Goal: Task Accomplishment & Management: Manage account settings

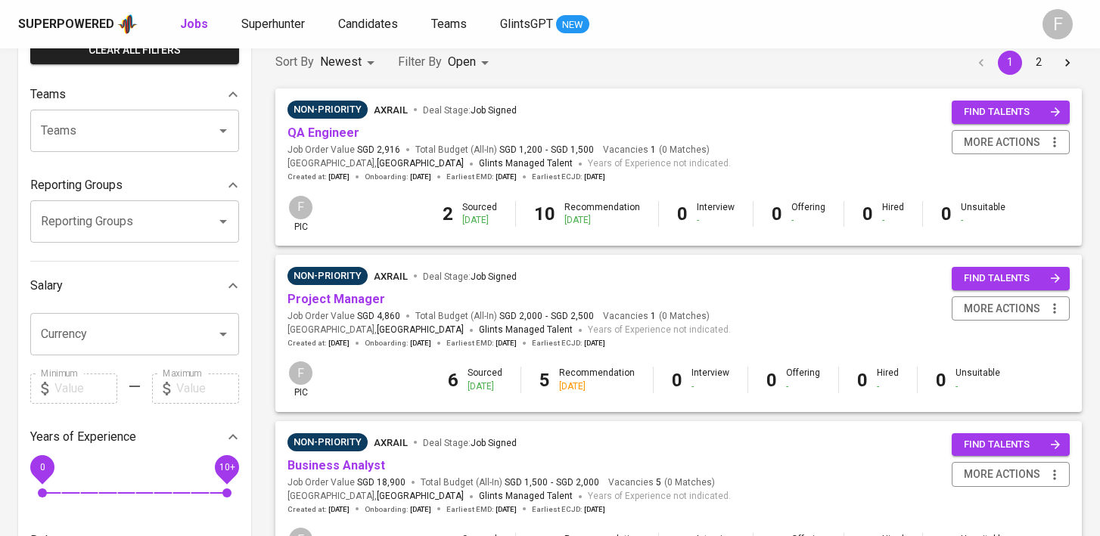
scroll to position [111, 0]
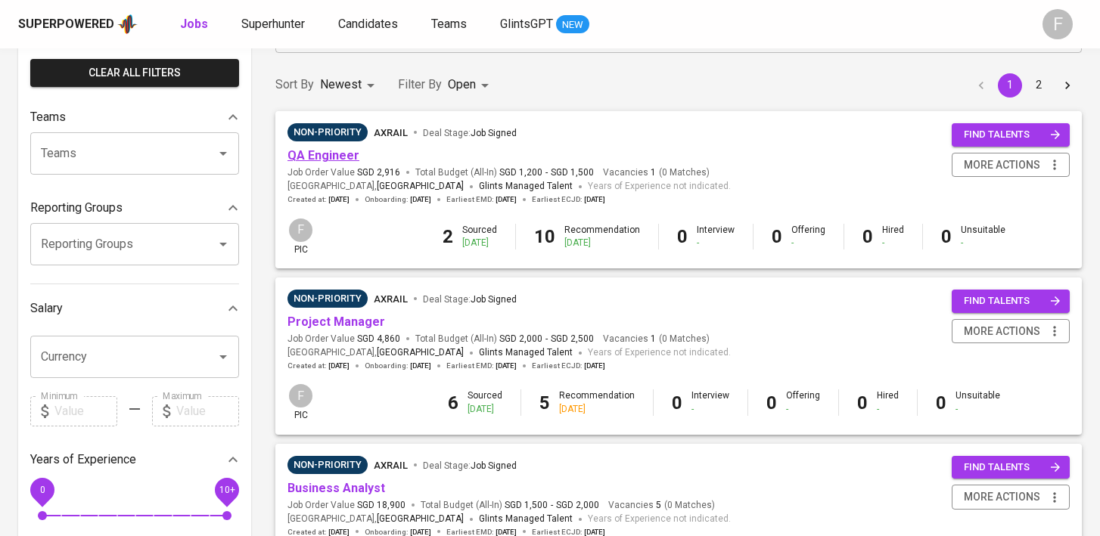
click at [319, 154] on link "QA Engineer" at bounding box center [323, 155] width 72 height 14
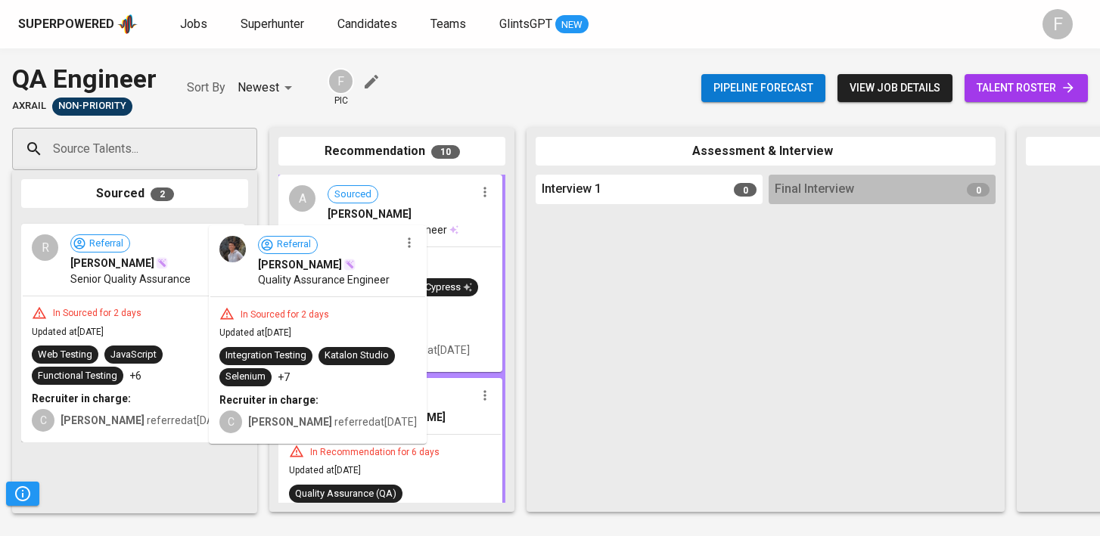
drag, startPoint x: 147, startPoint y: 297, endPoint x: 352, endPoint y: 303, distance: 205.1
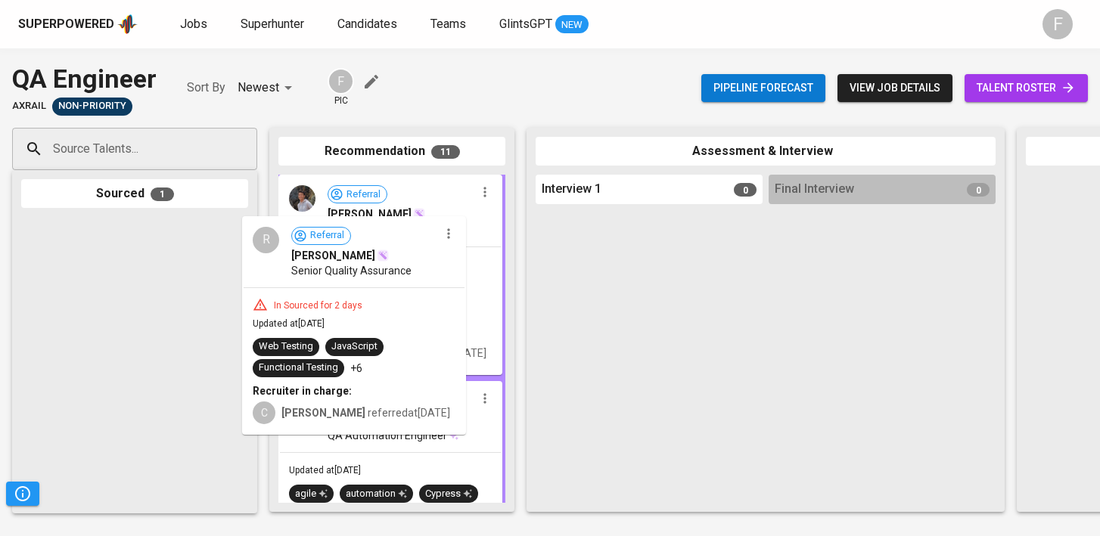
drag, startPoint x: 163, startPoint y: 272, endPoint x: 390, endPoint y: 270, distance: 227.7
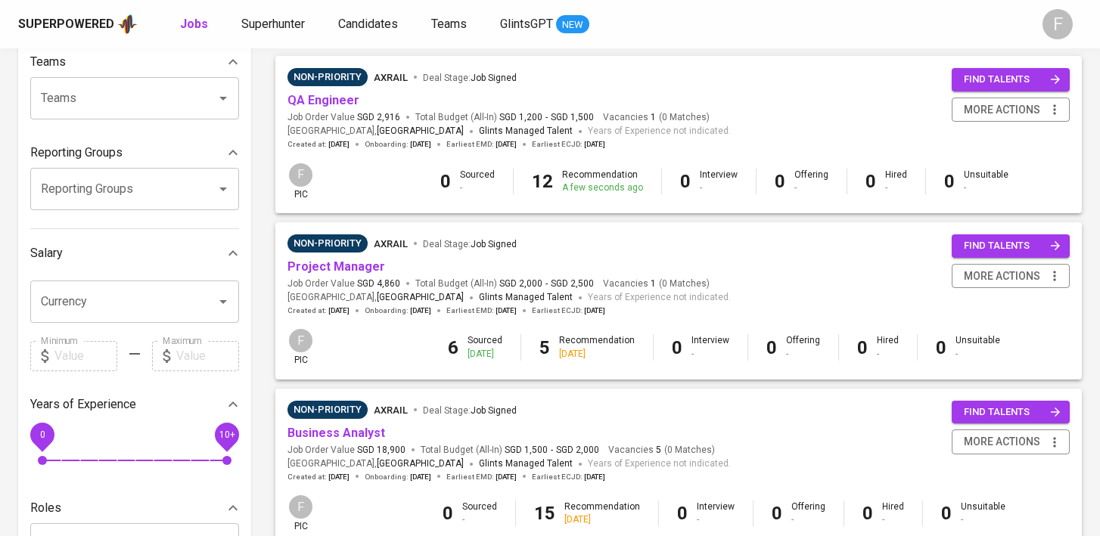
scroll to position [168, 0]
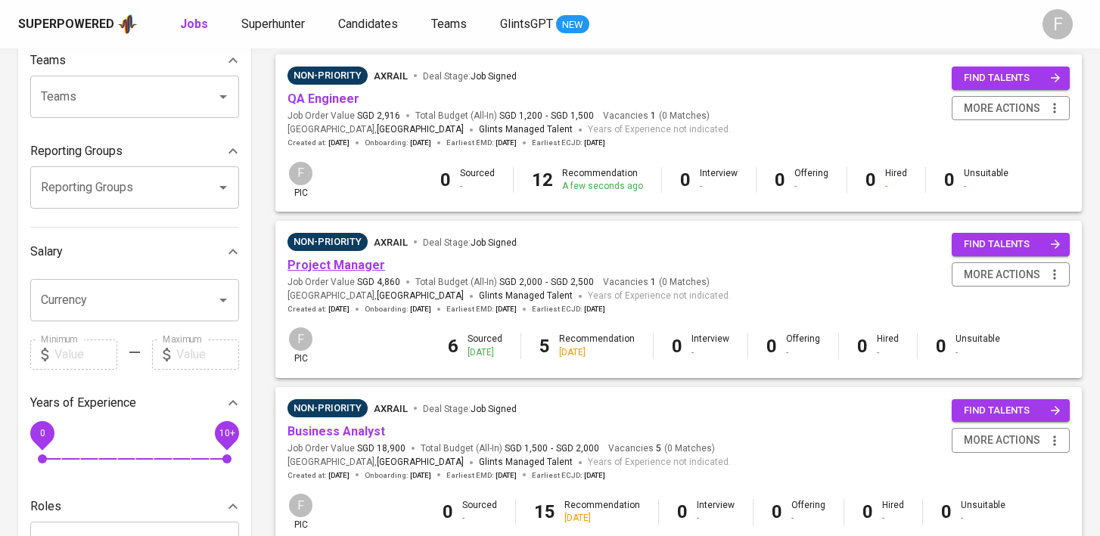
click at [314, 269] on link "Project Manager" at bounding box center [336, 265] width 98 height 14
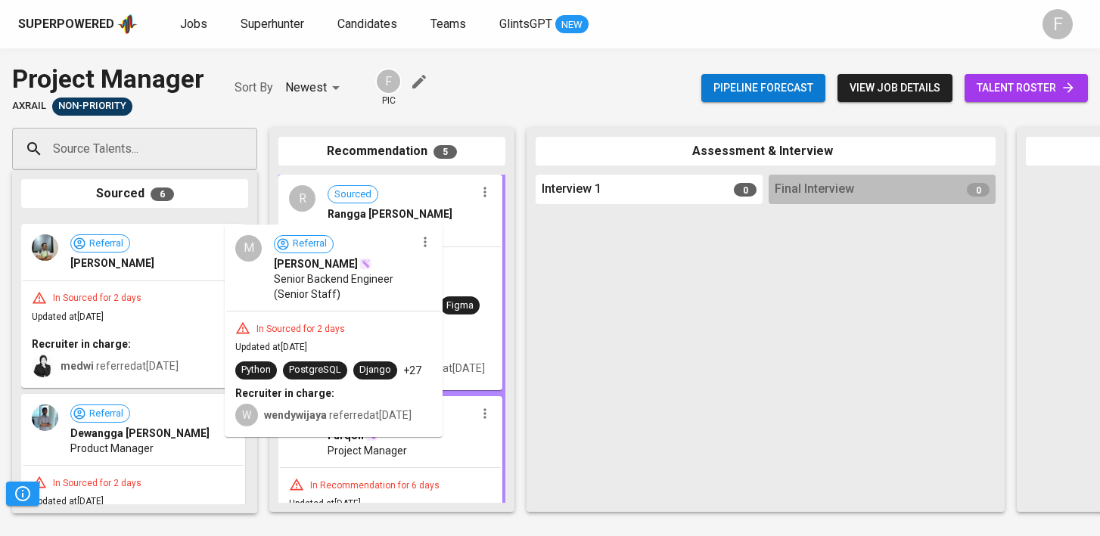
drag, startPoint x: 101, startPoint y: 287, endPoint x: 315, endPoint y: 293, distance: 214.2
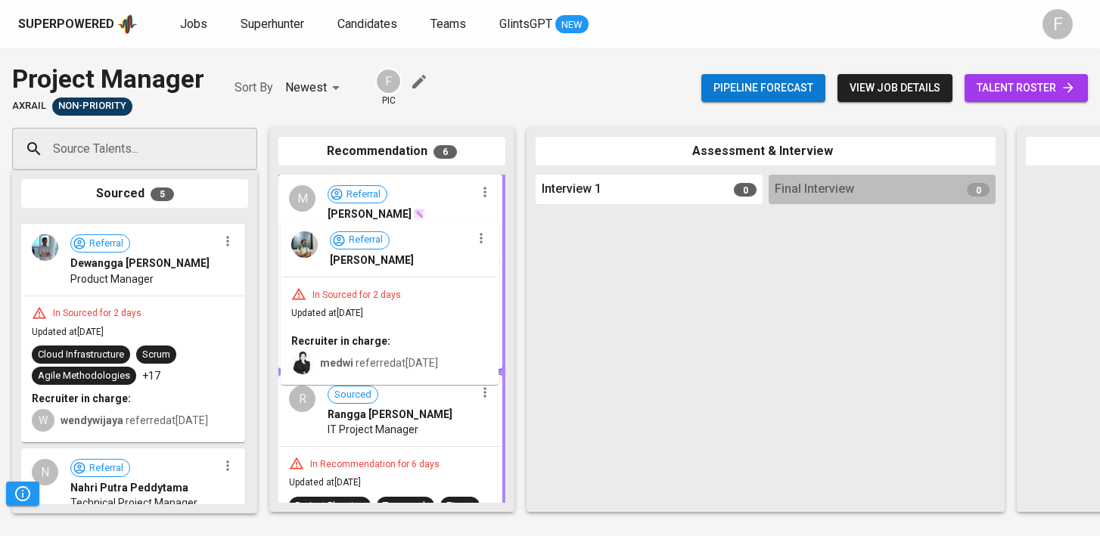
drag, startPoint x: 122, startPoint y: 258, endPoint x: 398, endPoint y: 261, distance: 276.2
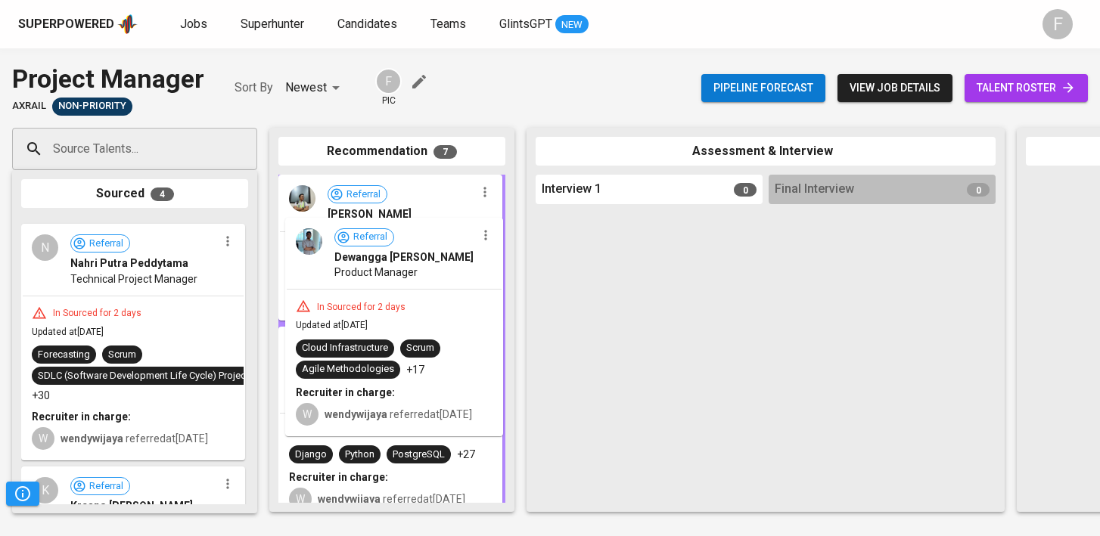
drag, startPoint x: 138, startPoint y: 292, endPoint x: 415, endPoint y: 292, distance: 276.9
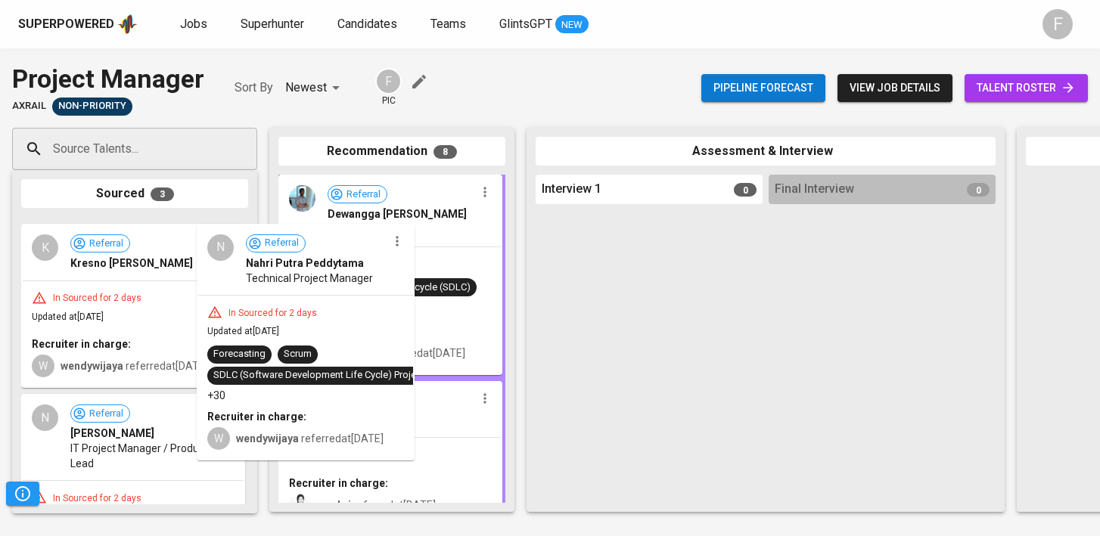
drag, startPoint x: 179, startPoint y: 286, endPoint x: 400, endPoint y: 294, distance: 221.8
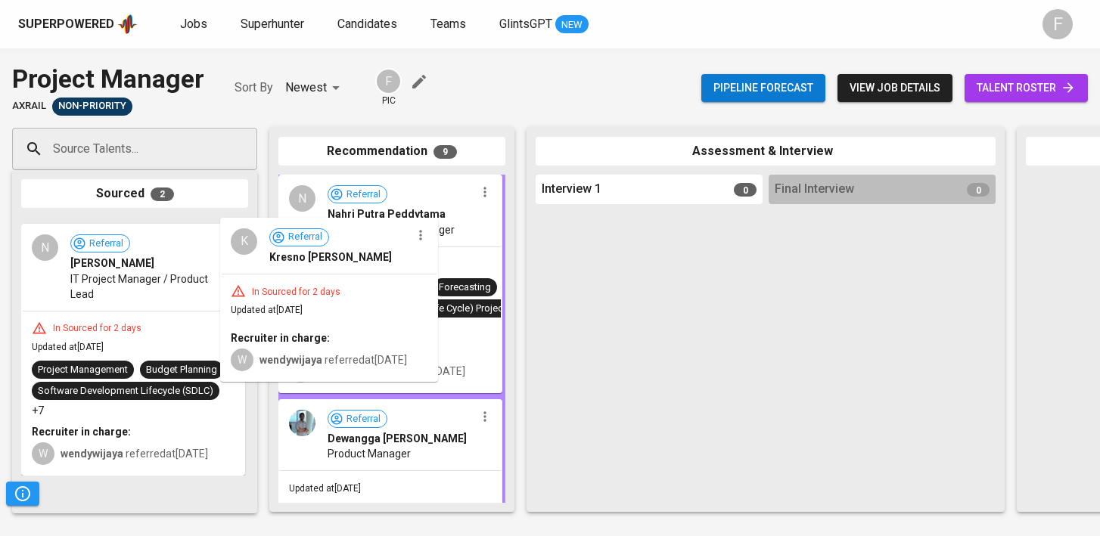
drag, startPoint x: 172, startPoint y: 290, endPoint x: 438, endPoint y: 290, distance: 265.5
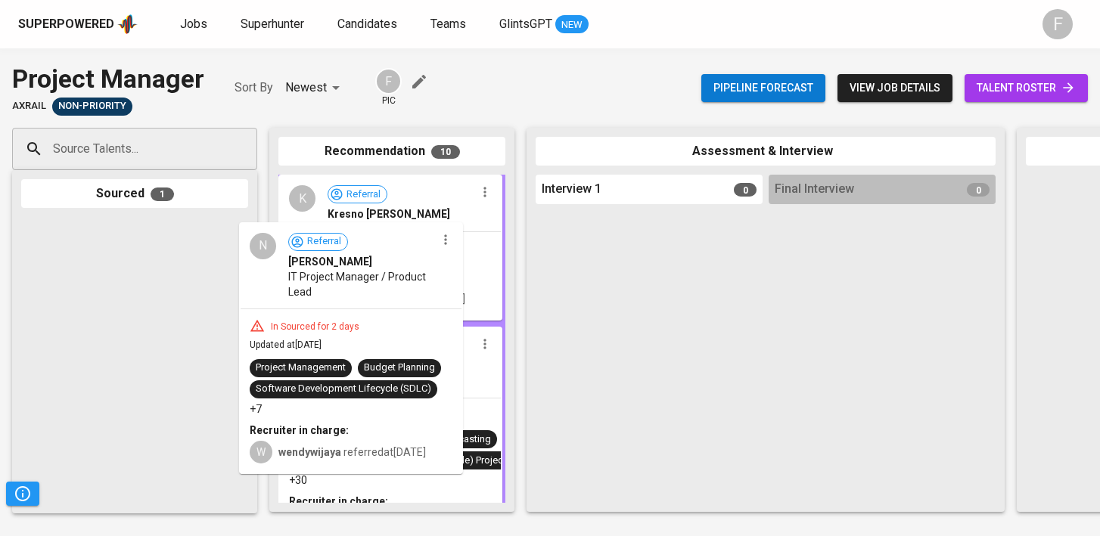
drag, startPoint x: 195, startPoint y: 281, endPoint x: 431, endPoint y: 285, distance: 236.1
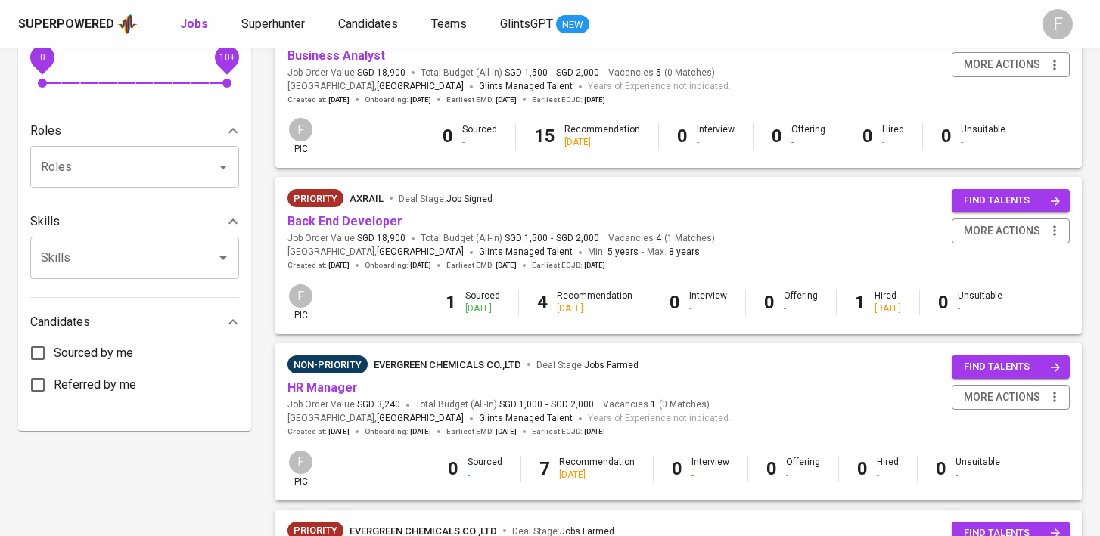
scroll to position [561, 0]
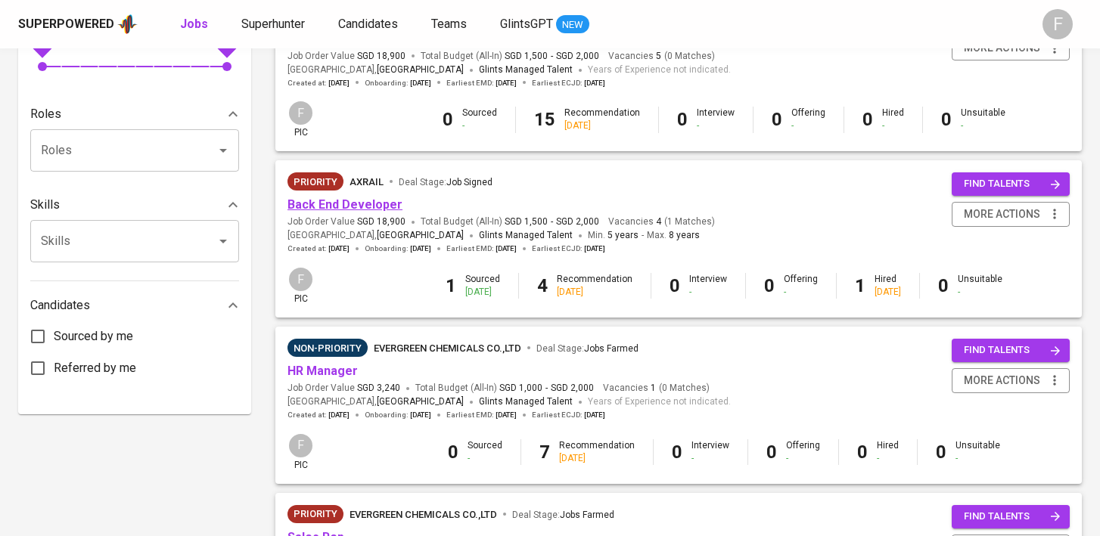
click at [331, 205] on link "Back End Developer" at bounding box center [344, 204] width 115 height 14
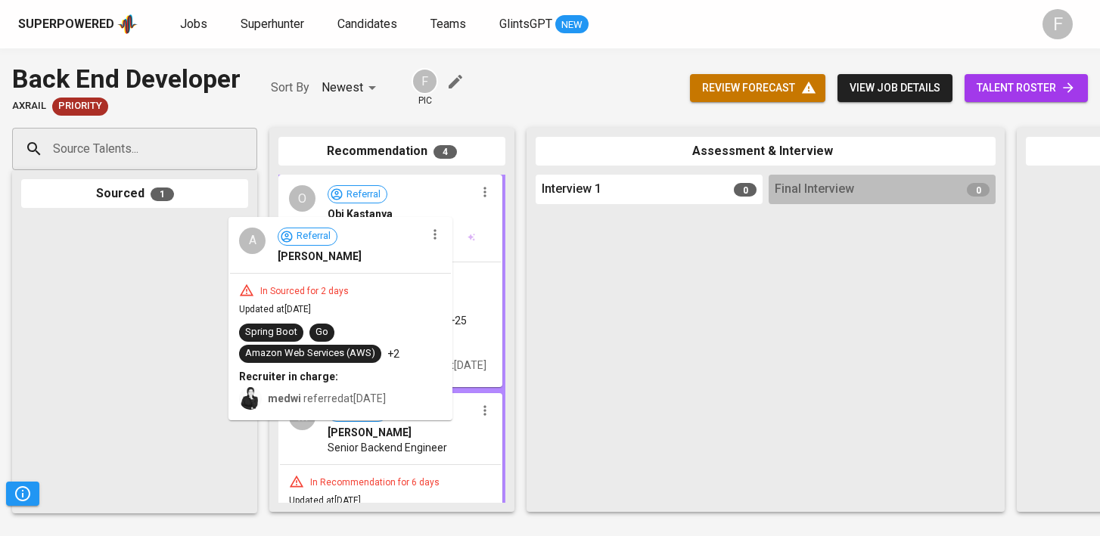
drag, startPoint x: 141, startPoint y: 256, endPoint x: 364, endPoint y: 254, distance: 223.2
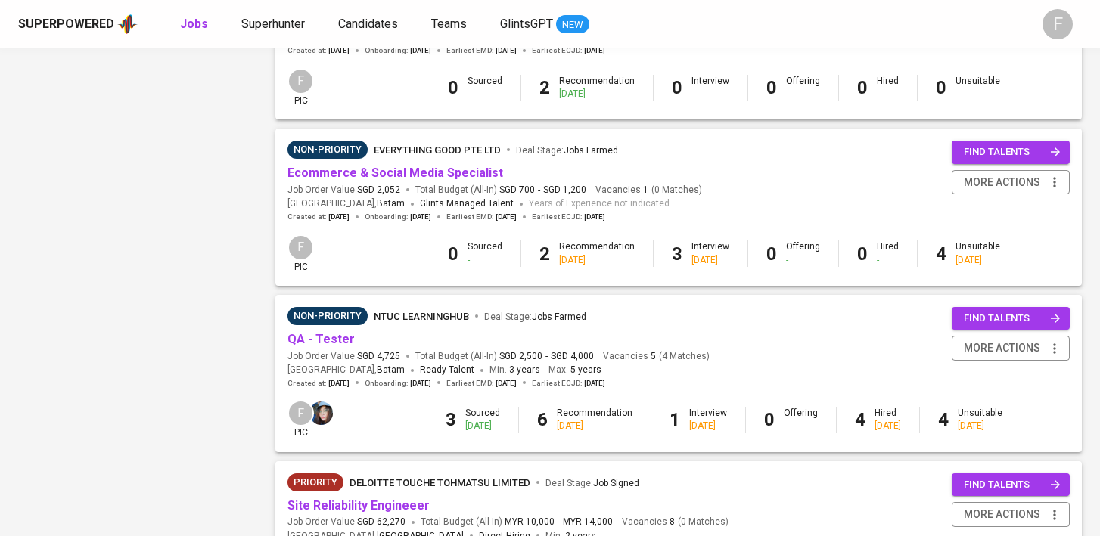
scroll to position [1099, 0]
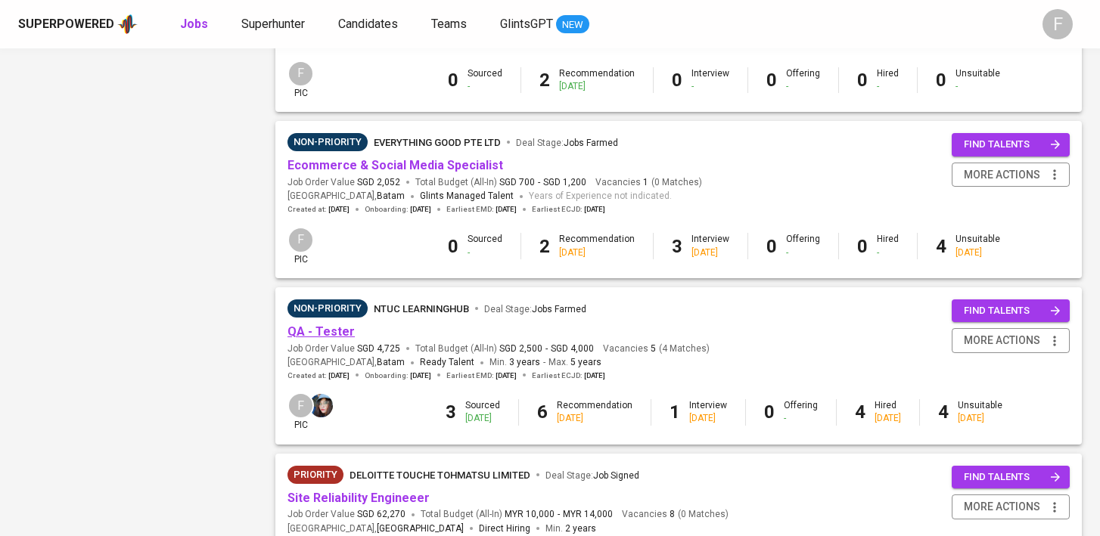
click at [331, 337] on link "QA - Tester" at bounding box center [320, 332] width 67 height 14
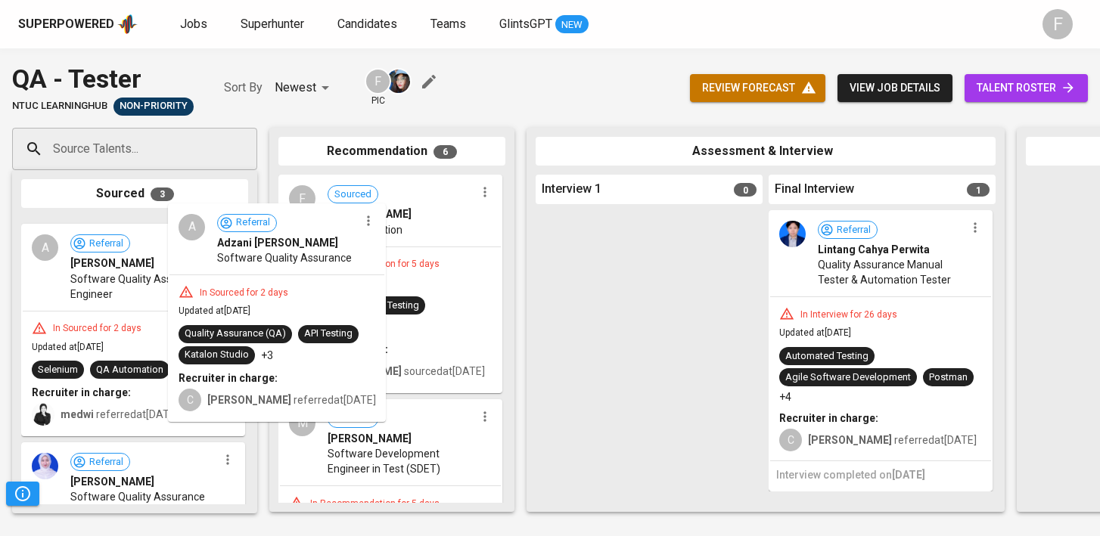
drag, startPoint x: 189, startPoint y: 277, endPoint x: 399, endPoint y: 256, distance: 210.6
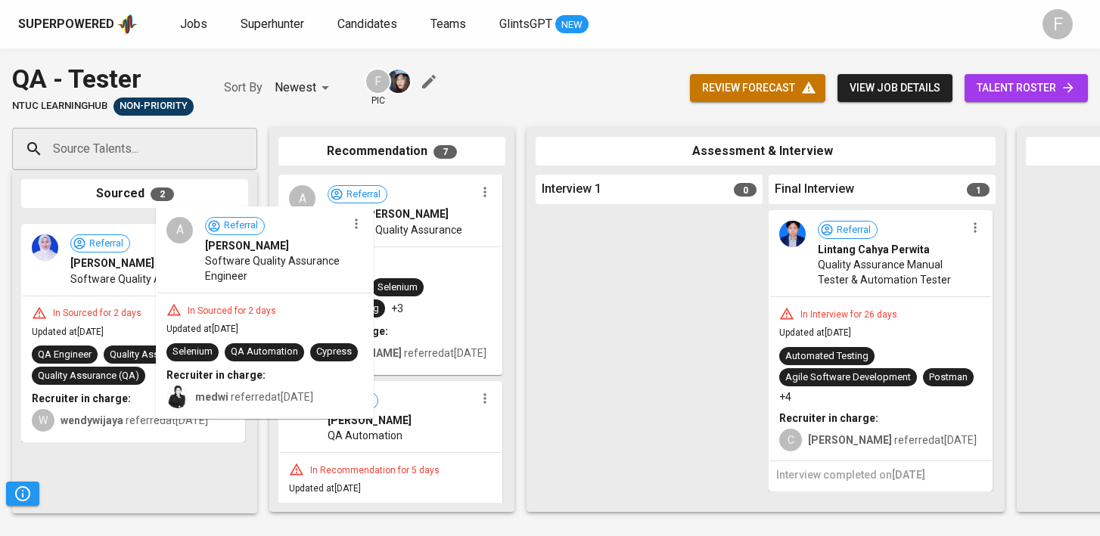
drag, startPoint x: 399, startPoint y: 256, endPoint x: 380, endPoint y: 259, distance: 19.3
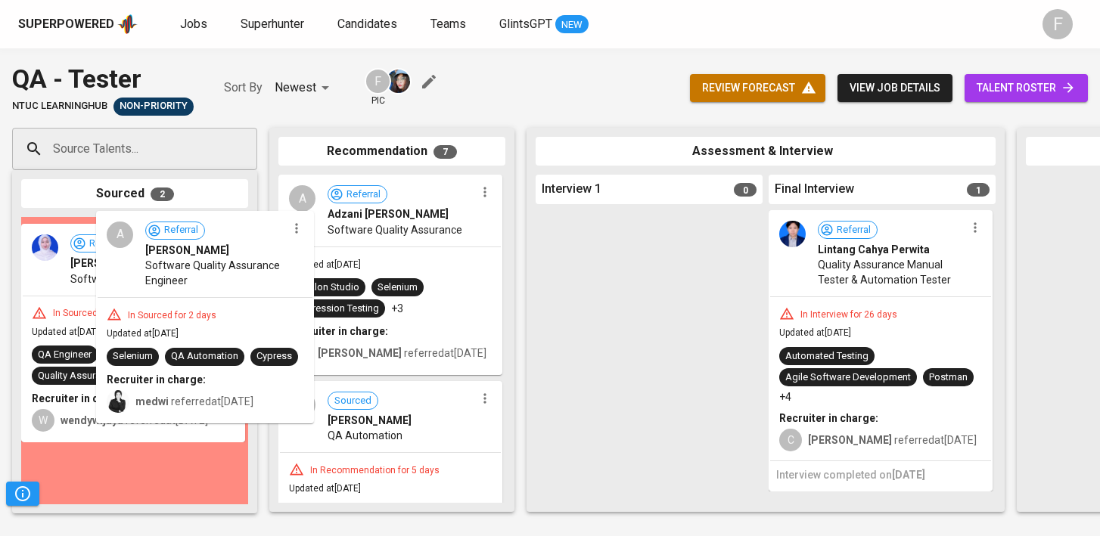
drag, startPoint x: 164, startPoint y: 282, endPoint x: 449, endPoint y: 255, distance: 285.8
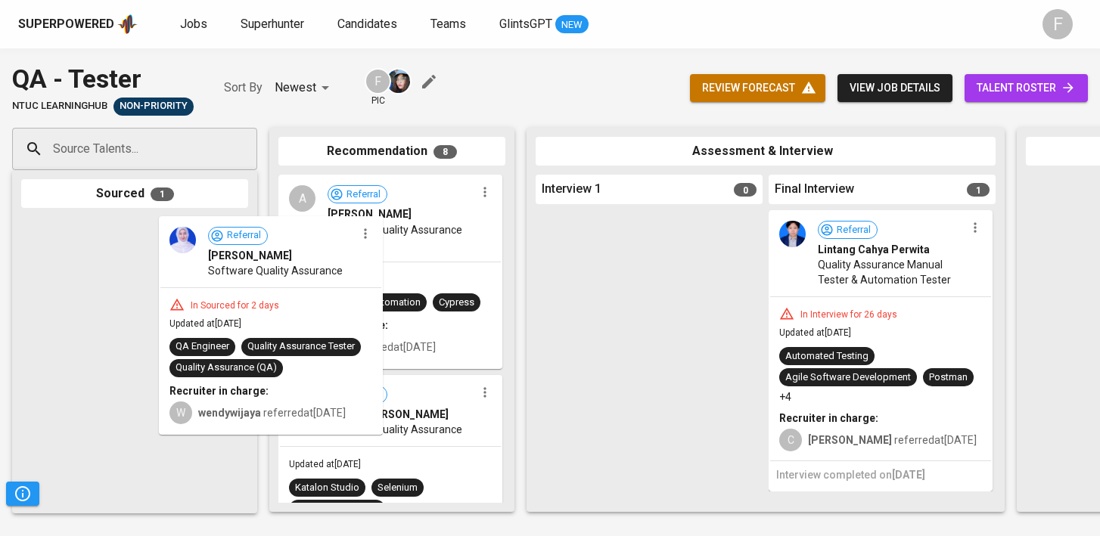
drag, startPoint x: 191, startPoint y: 265, endPoint x: 455, endPoint y: 253, distance: 264.3
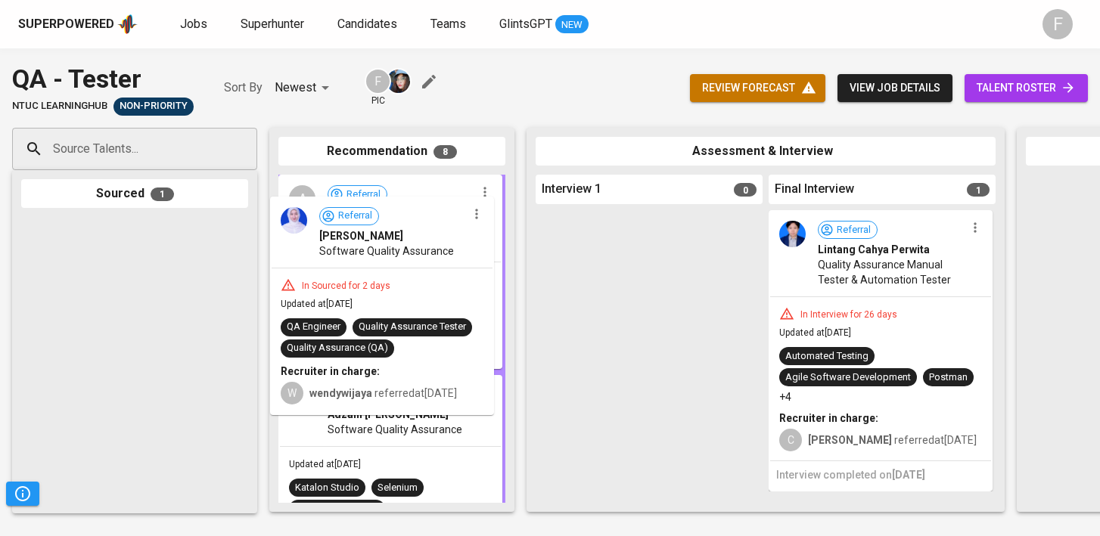
drag, startPoint x: 165, startPoint y: 266, endPoint x: 433, endPoint y: 244, distance: 269.5
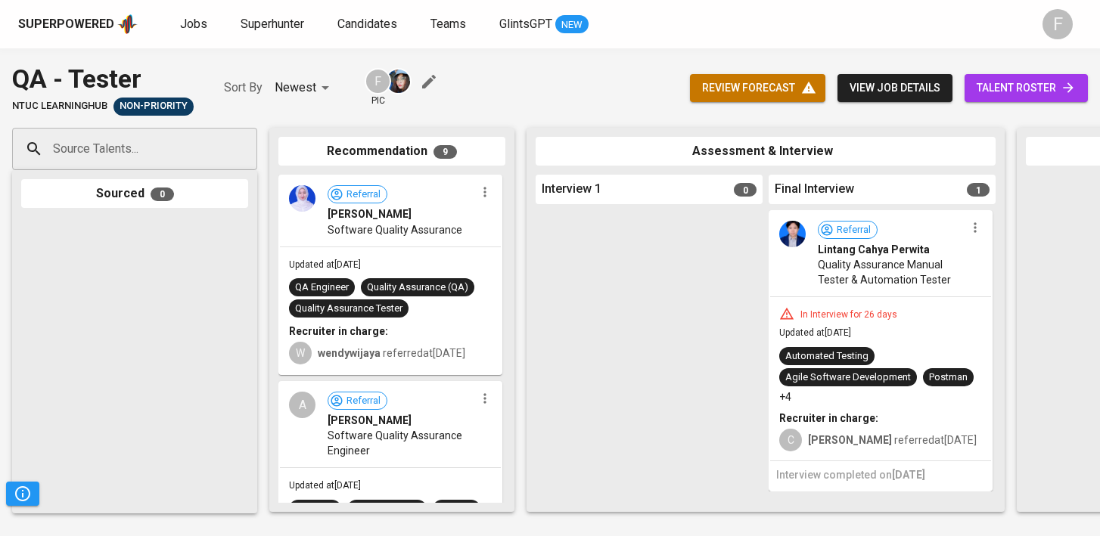
drag, startPoint x: 416, startPoint y: 253, endPoint x: 691, endPoint y: 272, distance: 276.0
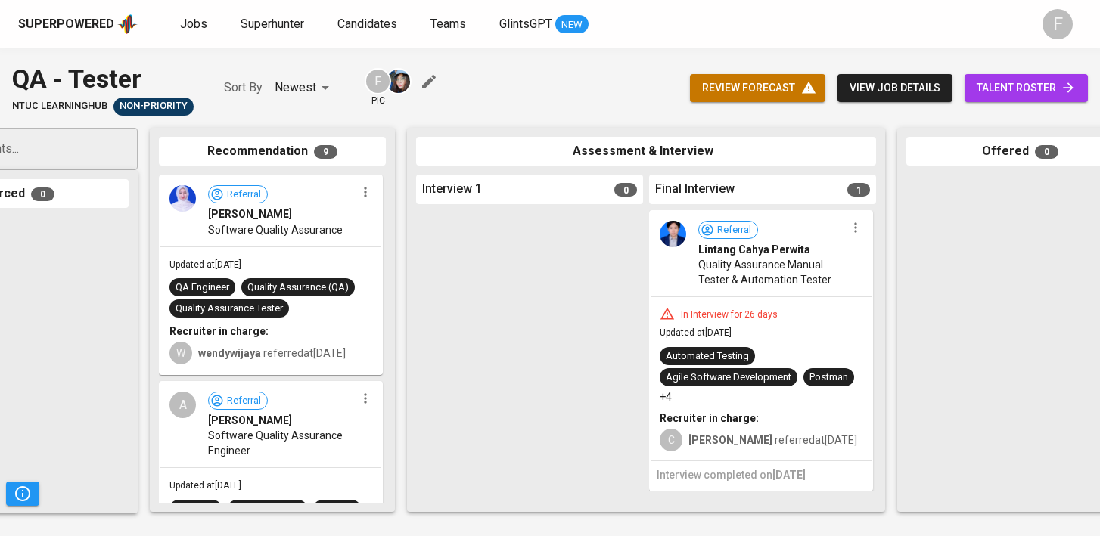
scroll to position [0, 121]
click at [855, 220] on icon "button" at bounding box center [854, 227] width 15 height 15
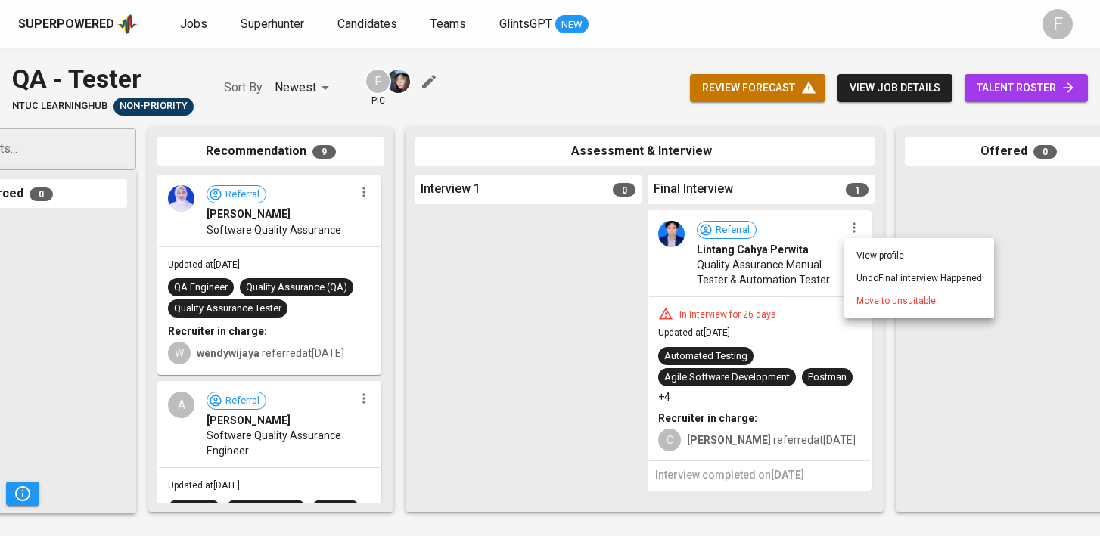
click at [890, 310] on li "Move to unsuitable" at bounding box center [919, 301] width 150 height 23
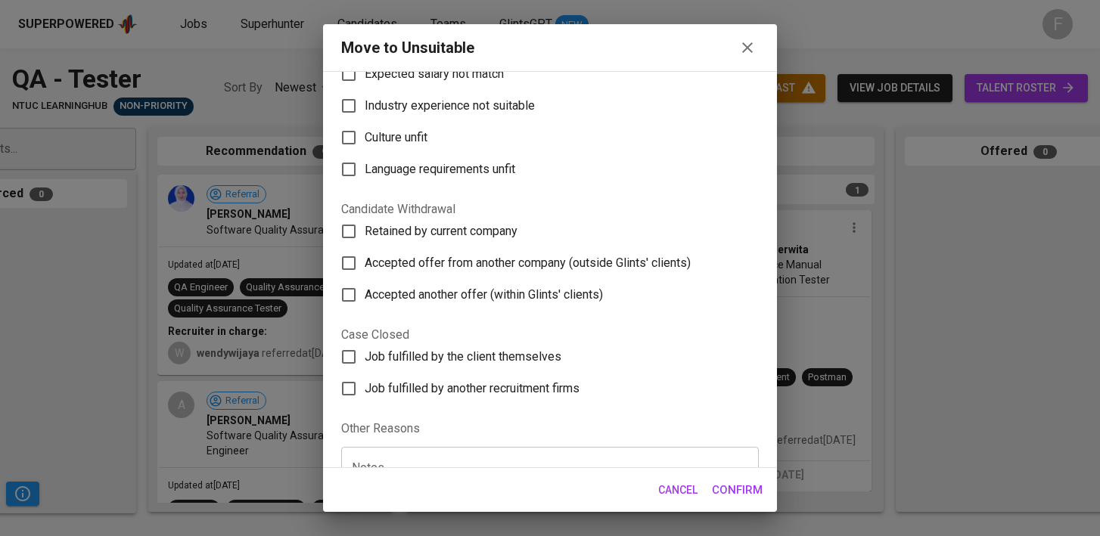
scroll to position [0, 0]
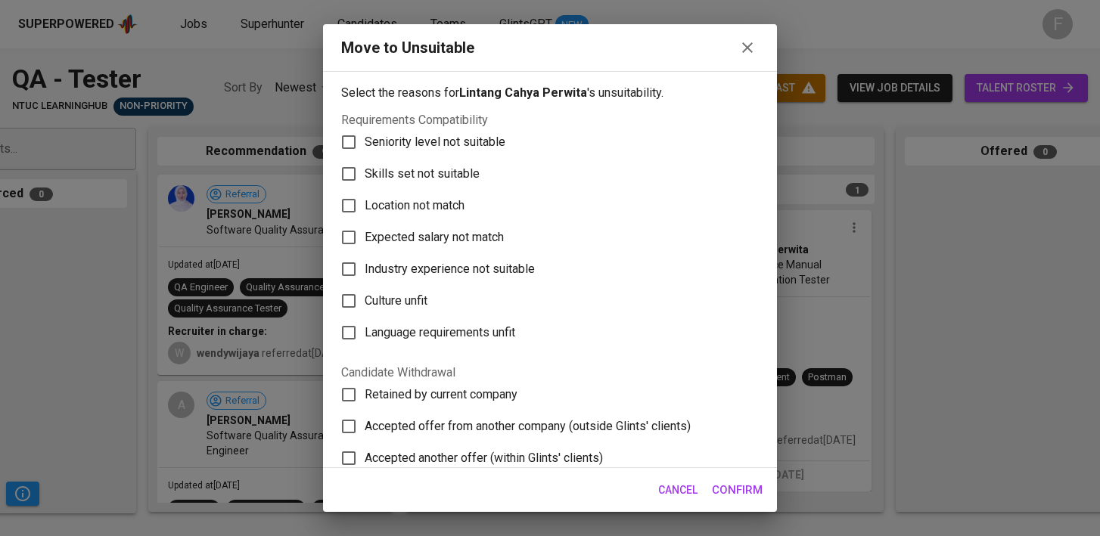
click at [399, 179] on span "Skills set not suitable" at bounding box center [422, 174] width 115 height 18
click at [365, 179] on input "Skills set not suitable" at bounding box center [349, 174] width 32 height 32
checkbox input "true"
click at [741, 496] on span "Confirm" at bounding box center [737, 490] width 51 height 20
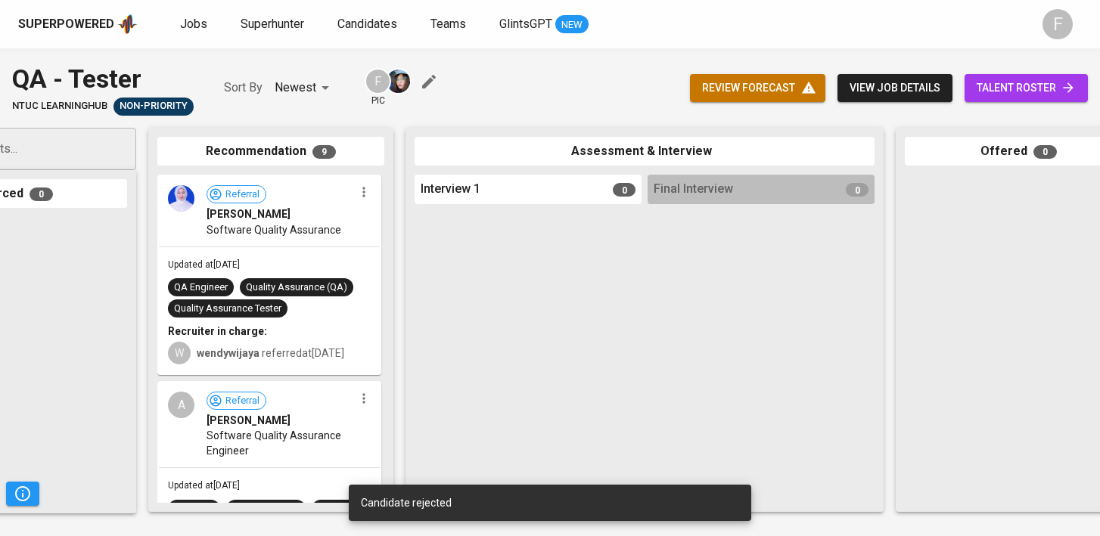
scroll to position [0, 120]
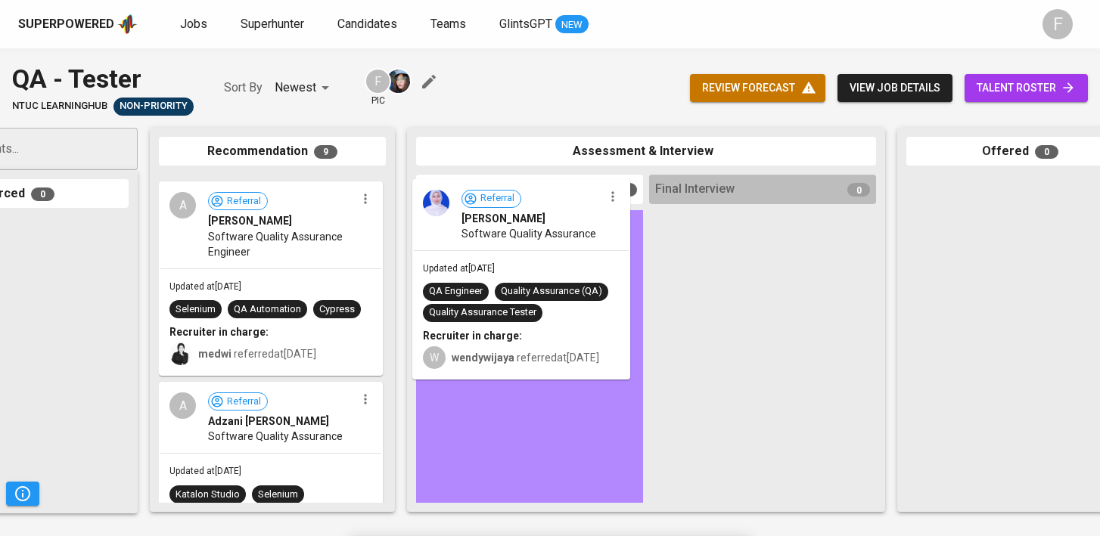
drag, startPoint x: 219, startPoint y: 293, endPoint x: 483, endPoint y: 300, distance: 264.1
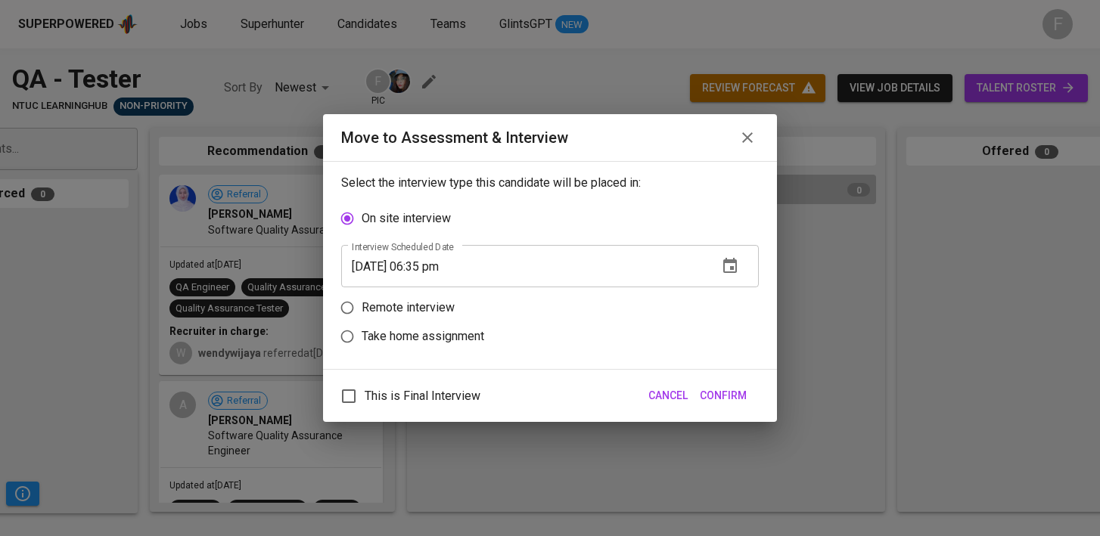
click at [387, 311] on p "Remote interview" at bounding box center [408, 308] width 93 height 18
click at [362, 311] on input "Remote interview" at bounding box center [347, 308] width 29 height 29
radio input "true"
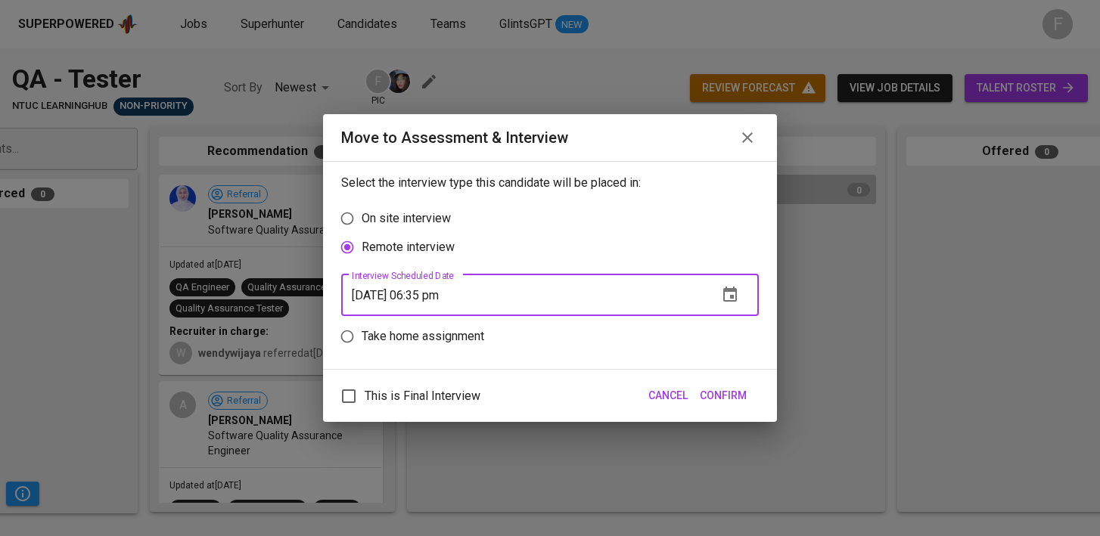
click at [432, 297] on input "[DATE] 06:35 pm" at bounding box center [523, 295] width 365 height 42
type input "[DATE] 05:37 pm"
click at [717, 396] on span "Confirm" at bounding box center [723, 396] width 47 height 19
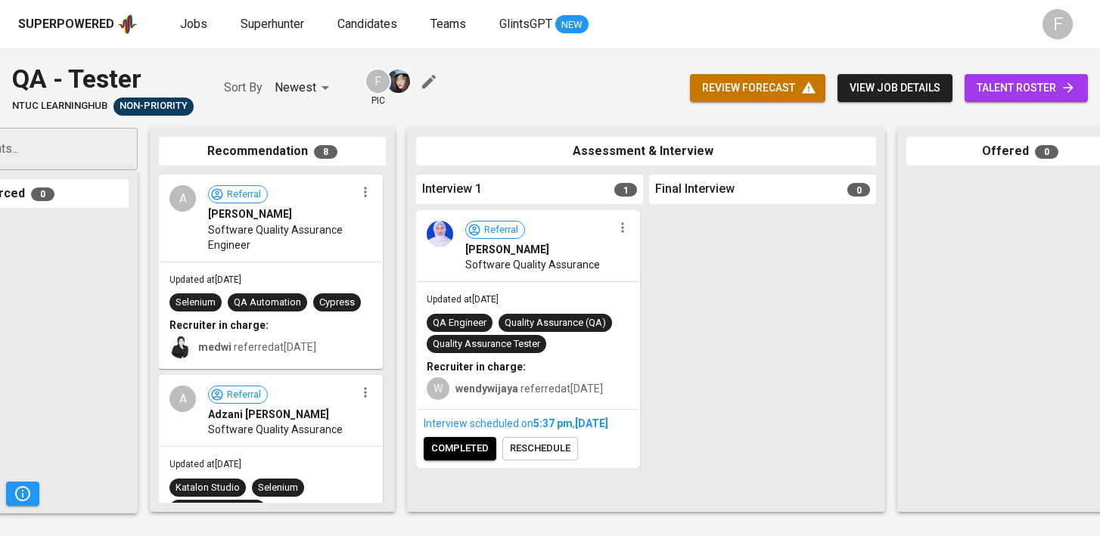
drag, startPoint x: 253, startPoint y: 265, endPoint x: 496, endPoint y: 287, distance: 243.9
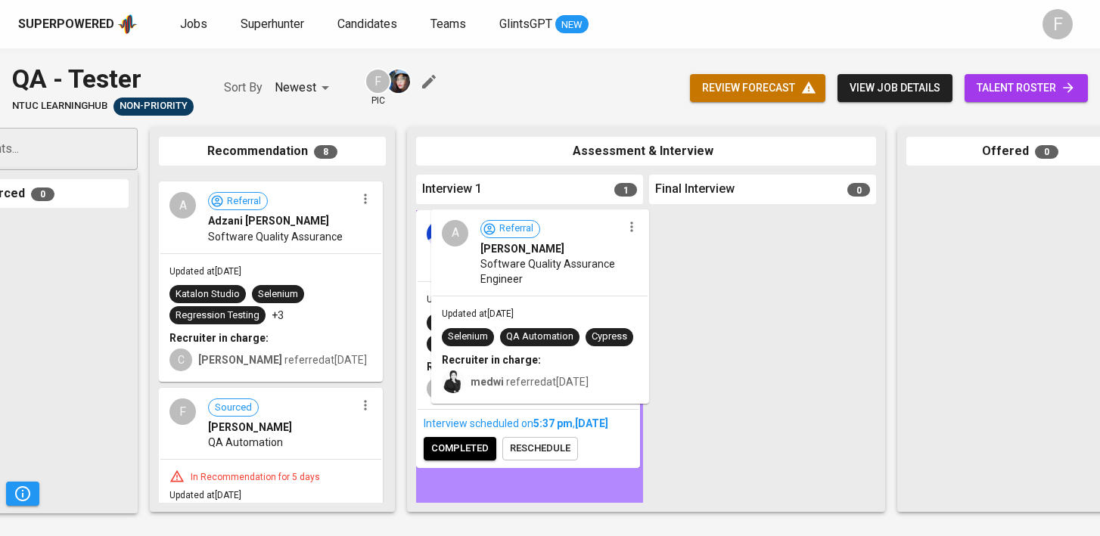
drag, startPoint x: 268, startPoint y: 281, endPoint x: 552, endPoint y: 316, distance: 285.9
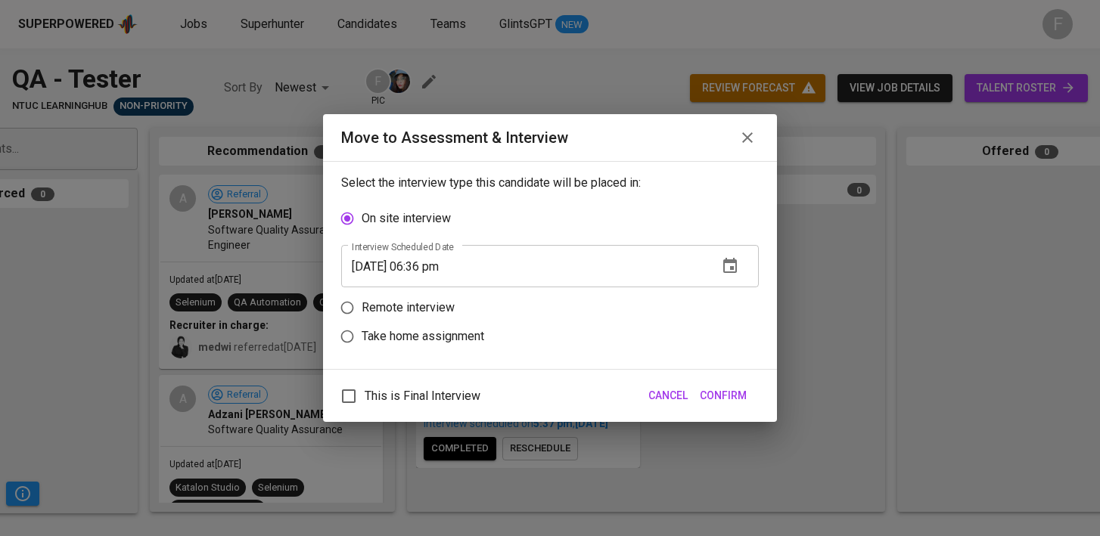
click at [387, 315] on p "Remote interview" at bounding box center [408, 308] width 93 height 18
click at [362, 315] on input "Remote interview" at bounding box center [347, 308] width 29 height 29
radio input "true"
click at [431, 301] on input "[DATE] 06:36 pm" at bounding box center [523, 295] width 365 height 42
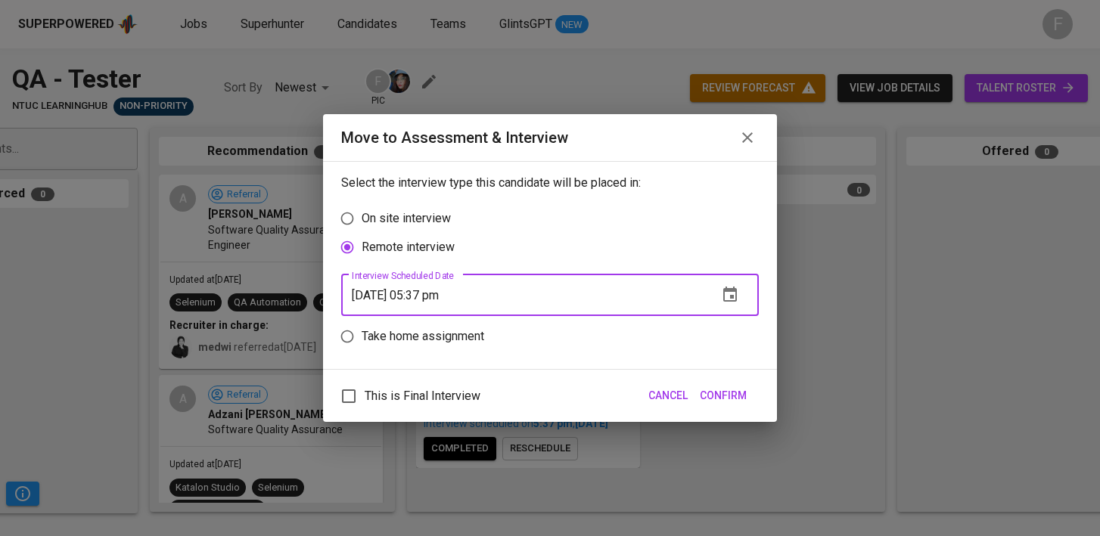
type input "[DATE] 05:37 pm"
click at [737, 412] on div "This is Final Interview Cancel Confirm" at bounding box center [550, 396] width 454 height 52
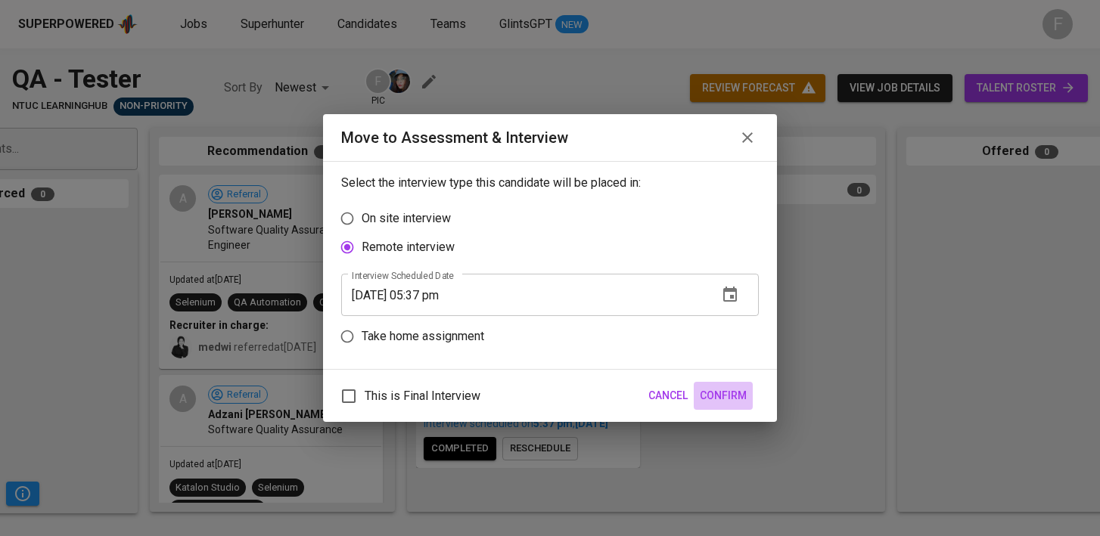
click at [729, 404] on span "Confirm" at bounding box center [723, 396] width 47 height 19
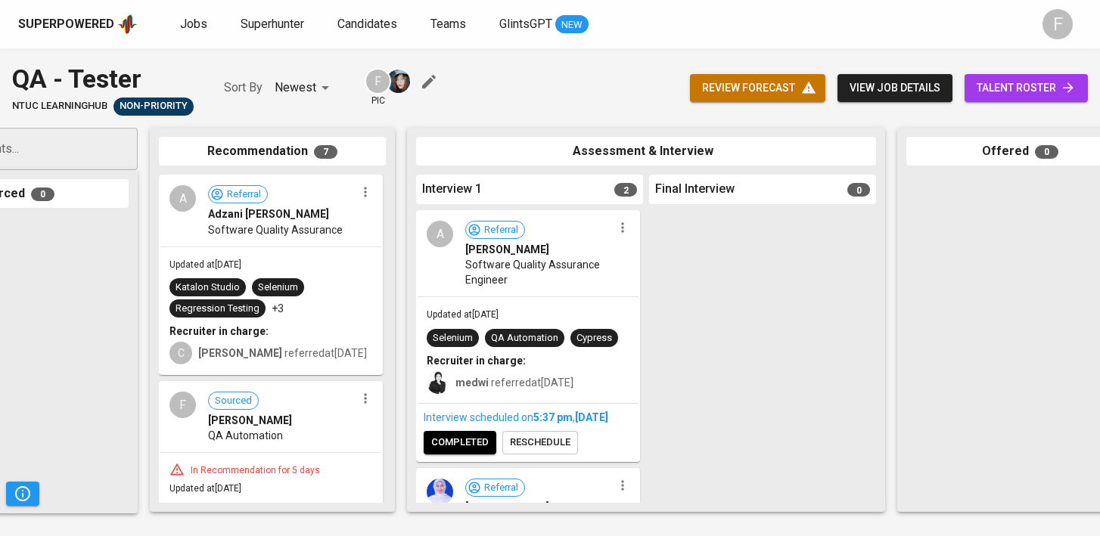
scroll to position [33, 0]
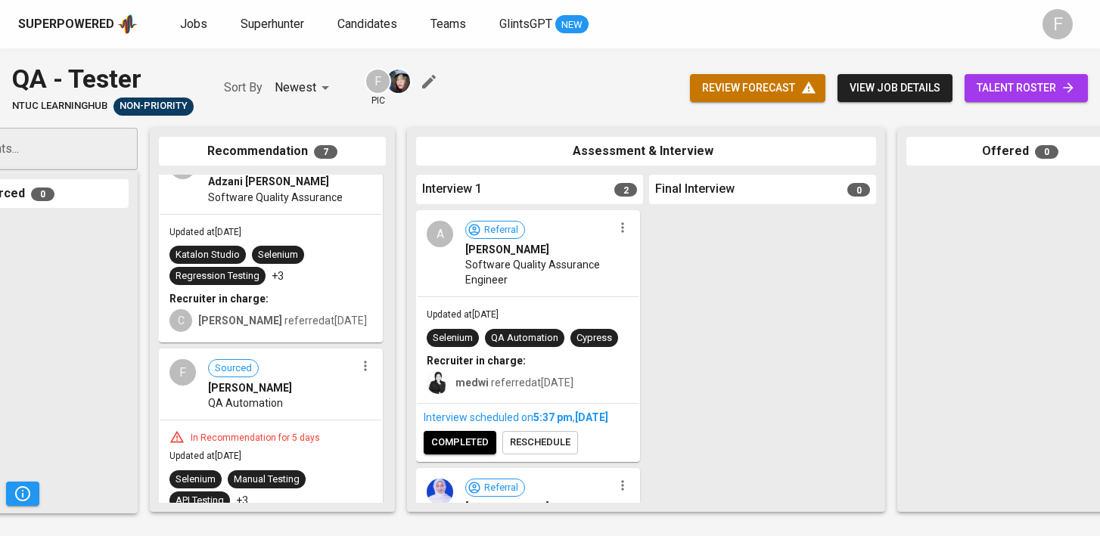
drag, startPoint x: 249, startPoint y: 303, endPoint x: 280, endPoint y: 311, distance: 31.9
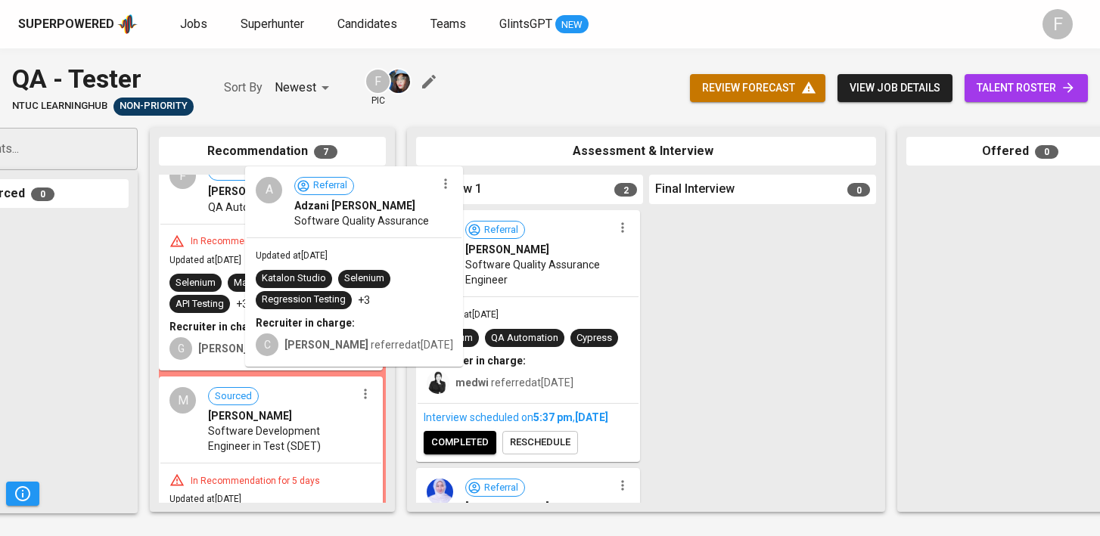
scroll to position [30, 0]
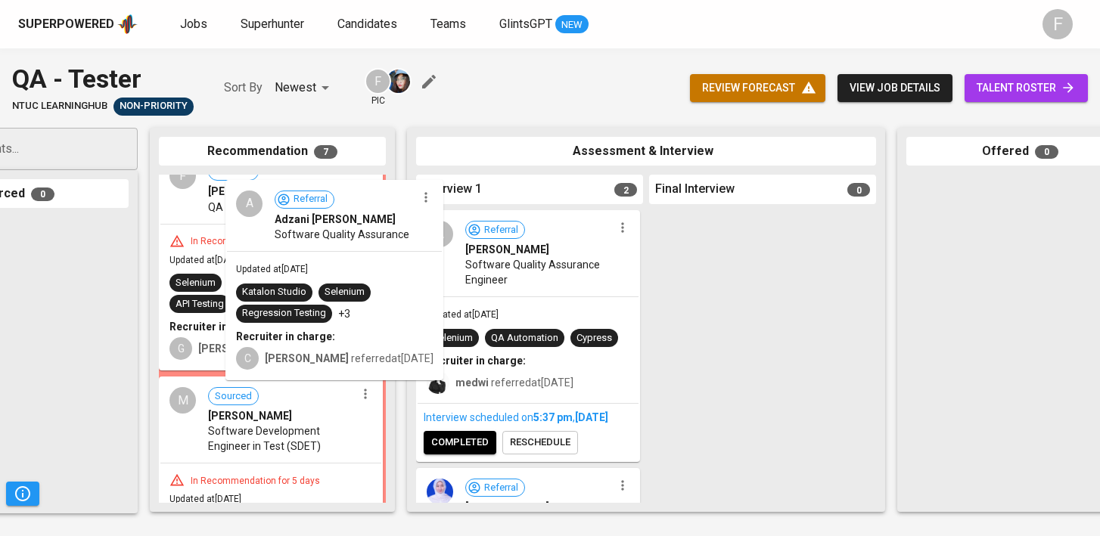
drag, startPoint x: 282, startPoint y: 290, endPoint x: 343, endPoint y: 324, distance: 70.1
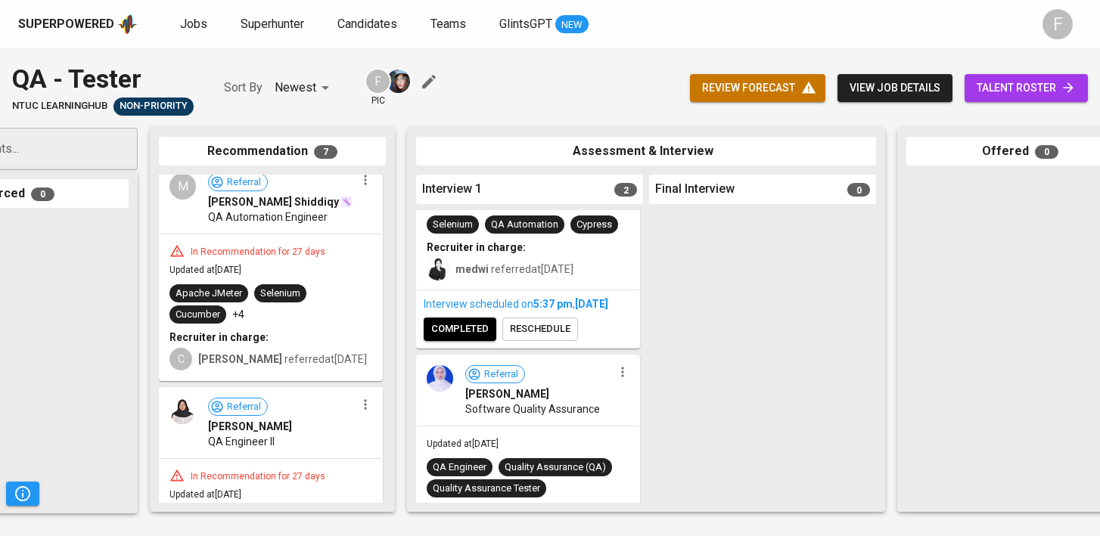
scroll to position [681, 0]
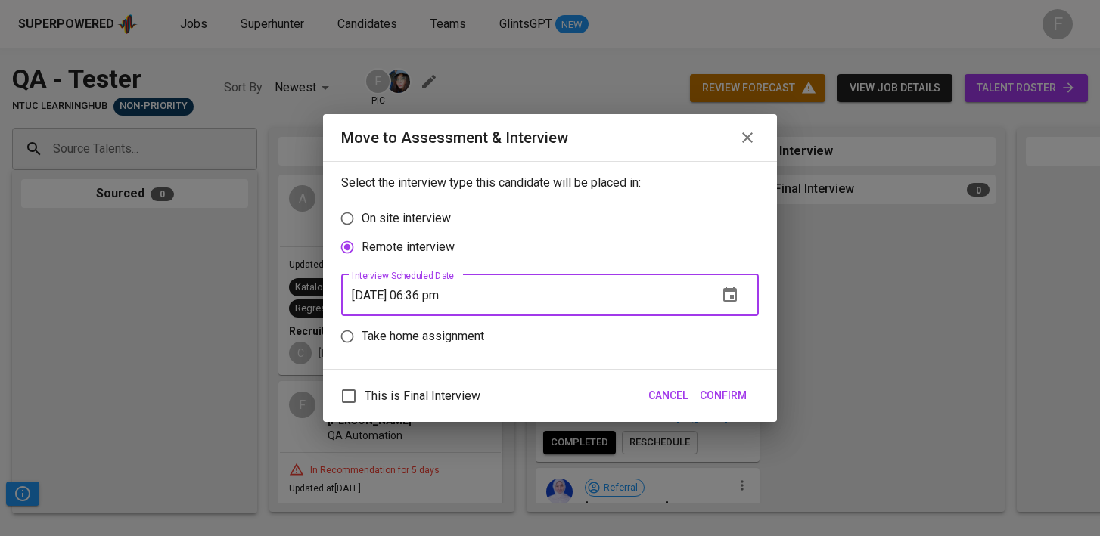
scroll to position [112, 0]
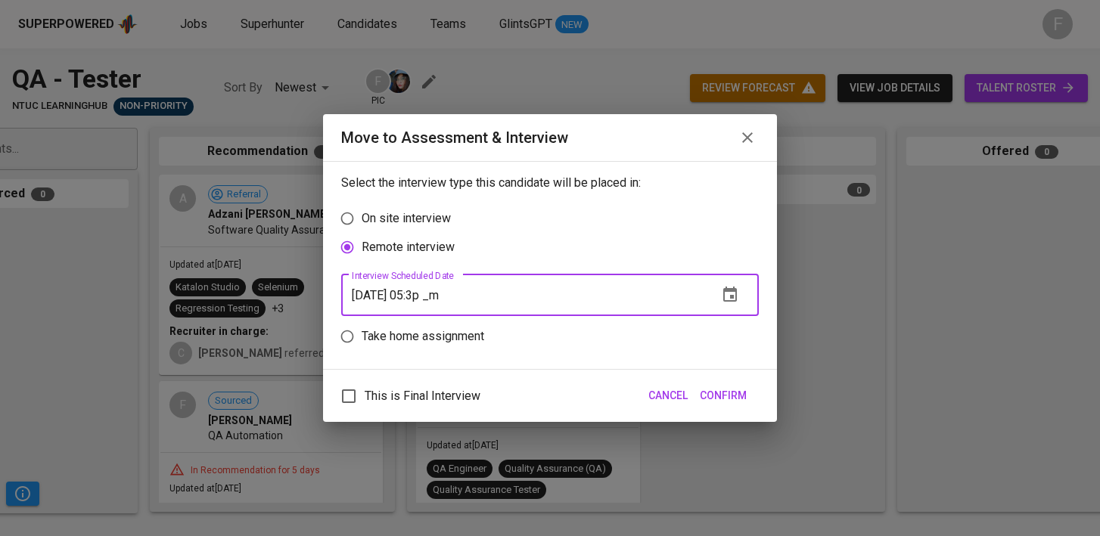
type input "[DATE] 05:37 pm"
click at [721, 404] on span "Confirm" at bounding box center [723, 396] width 47 height 19
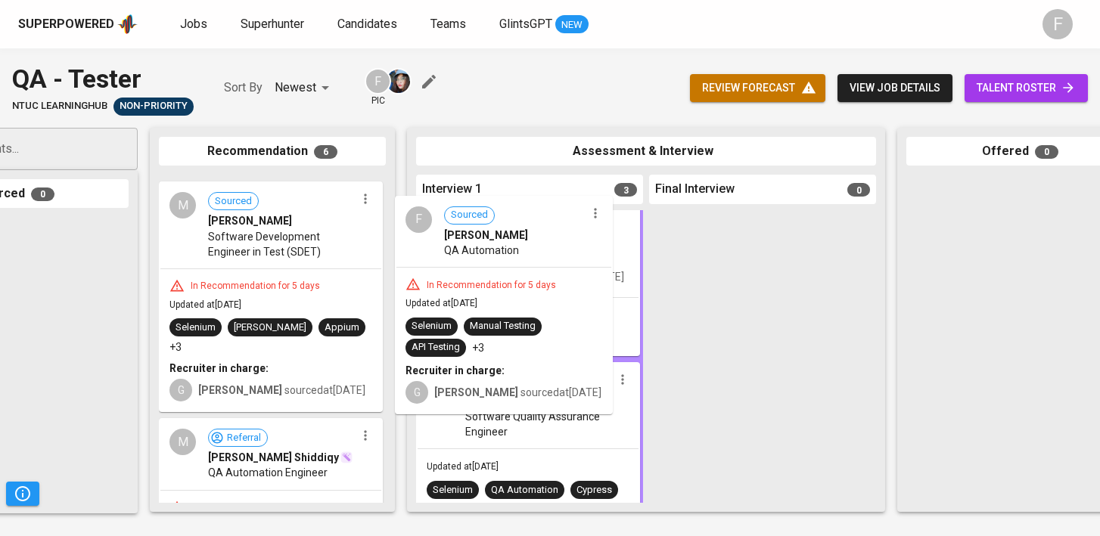
drag, startPoint x: 252, startPoint y: 277, endPoint x: 530, endPoint y: 298, distance: 279.2
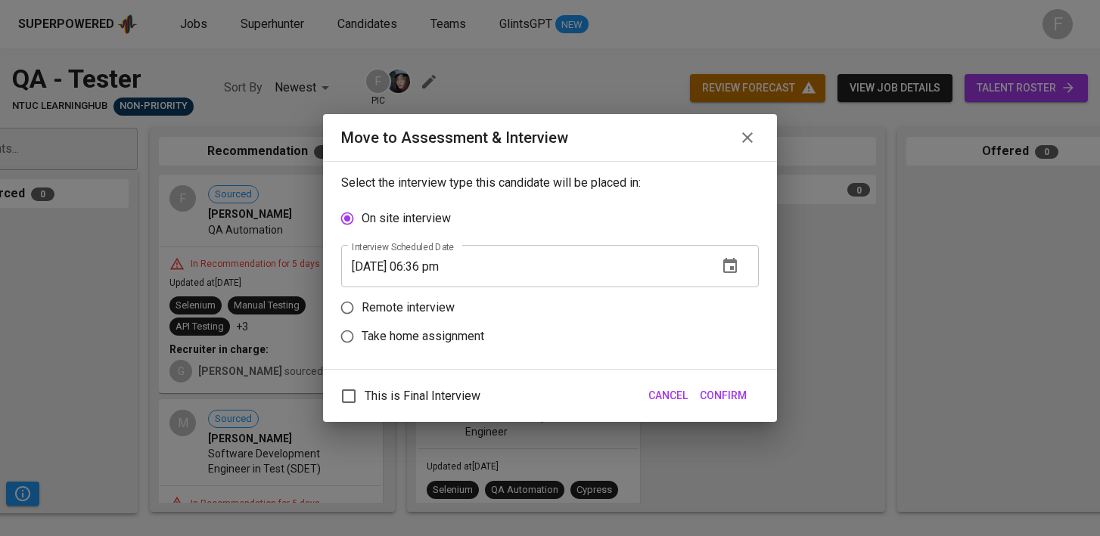
click at [406, 303] on p "Remote interview" at bounding box center [408, 308] width 93 height 18
click at [362, 303] on input "Remote interview" at bounding box center [347, 308] width 29 height 29
radio input "true"
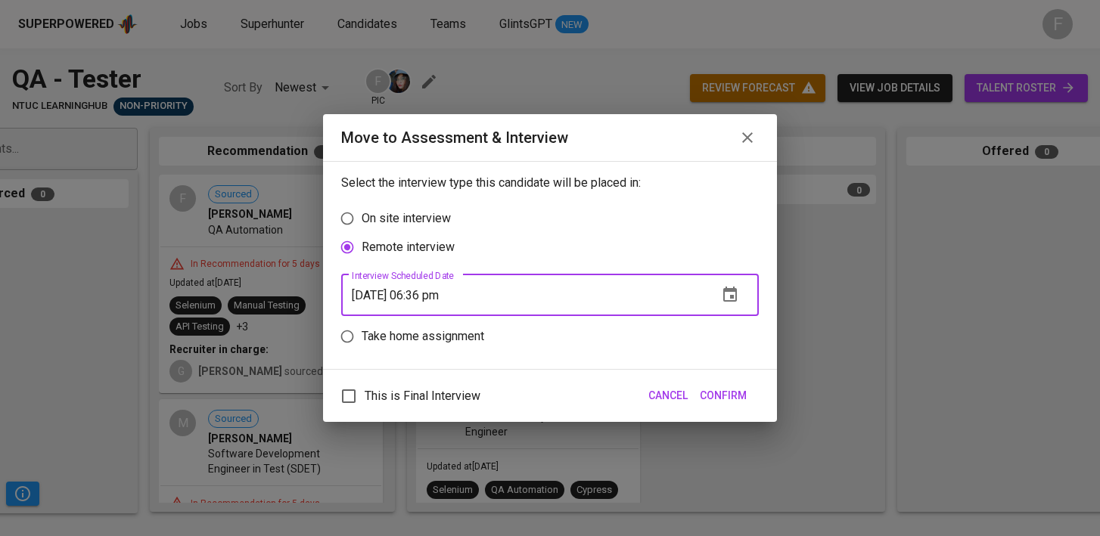
click at [432, 299] on input "[DATE] 06:36 pm" at bounding box center [523, 295] width 365 height 42
type input "[DATE] 05:37 pm"
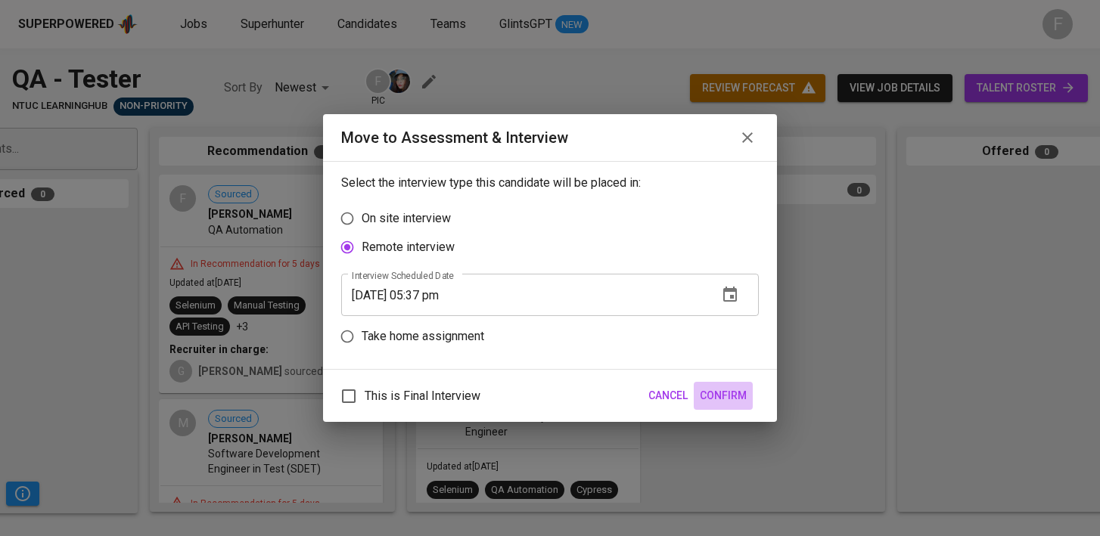
click at [723, 391] on span "Confirm" at bounding box center [723, 396] width 47 height 19
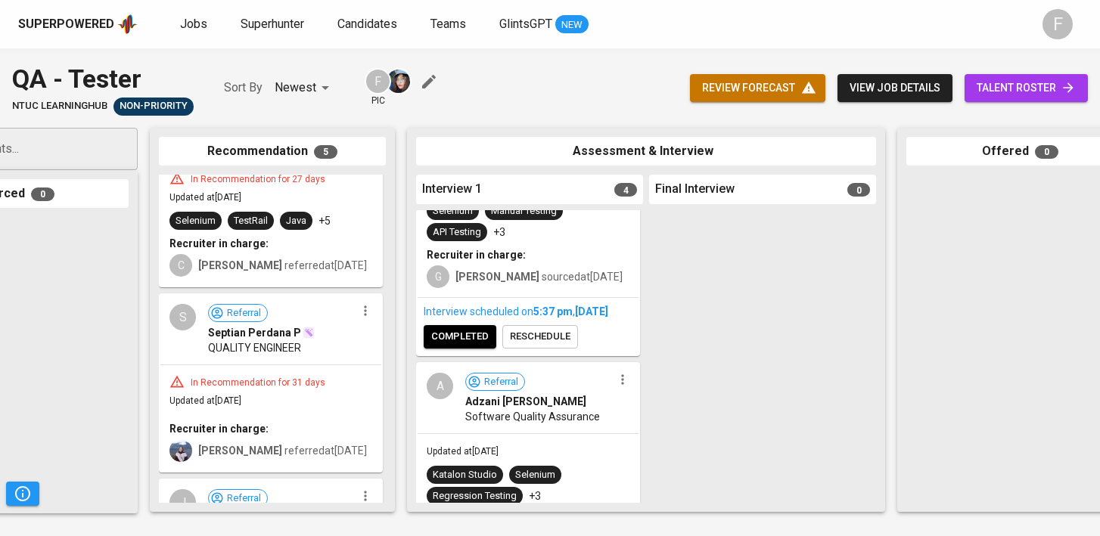
scroll to position [605, 0]
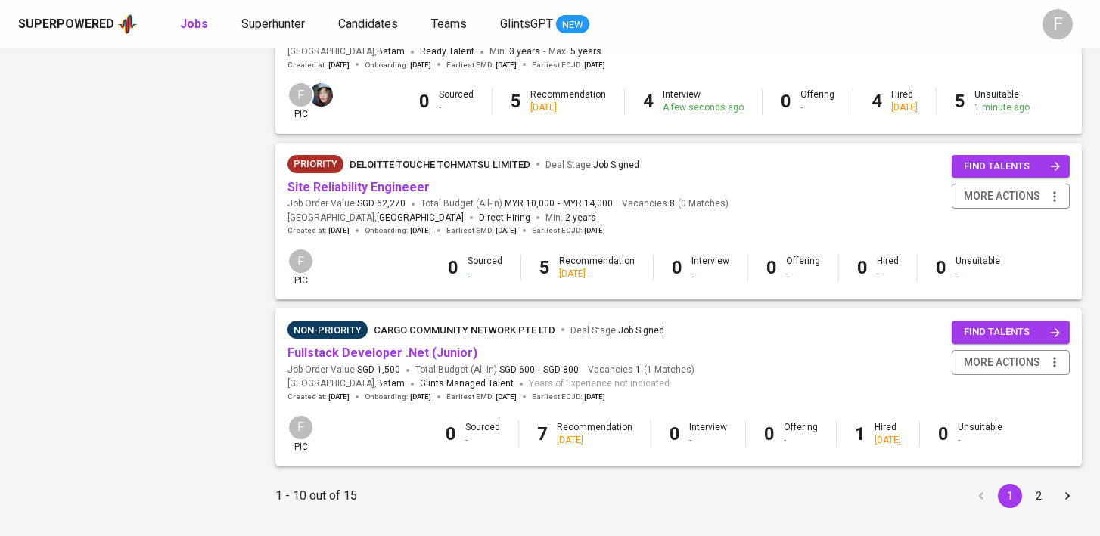
scroll to position [1411, 0]
click at [986, 362] on span "more actions" at bounding box center [1002, 362] width 76 height 19
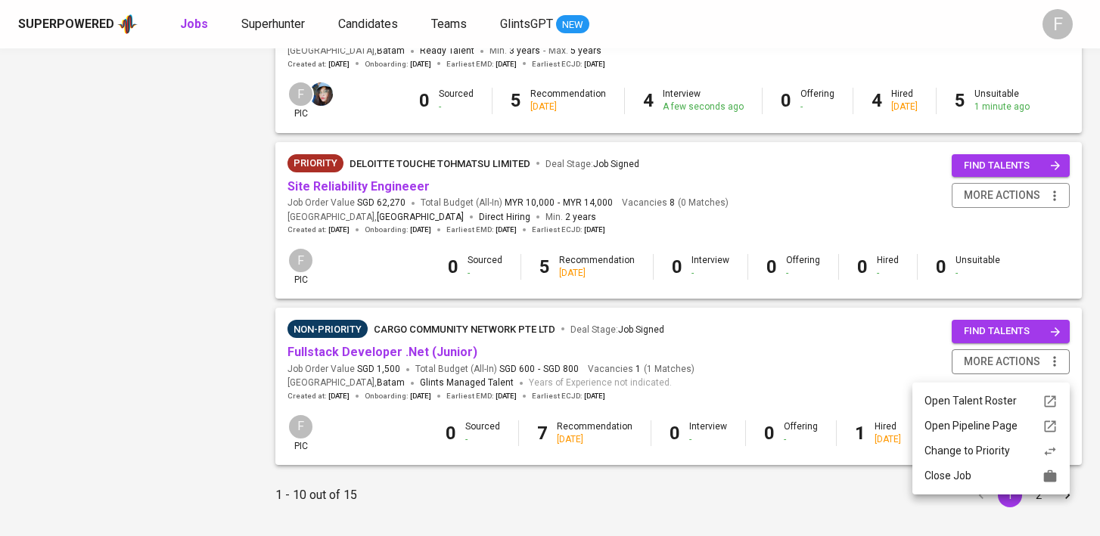
click at [970, 480] on div "Close Job" at bounding box center [990, 476] width 133 height 16
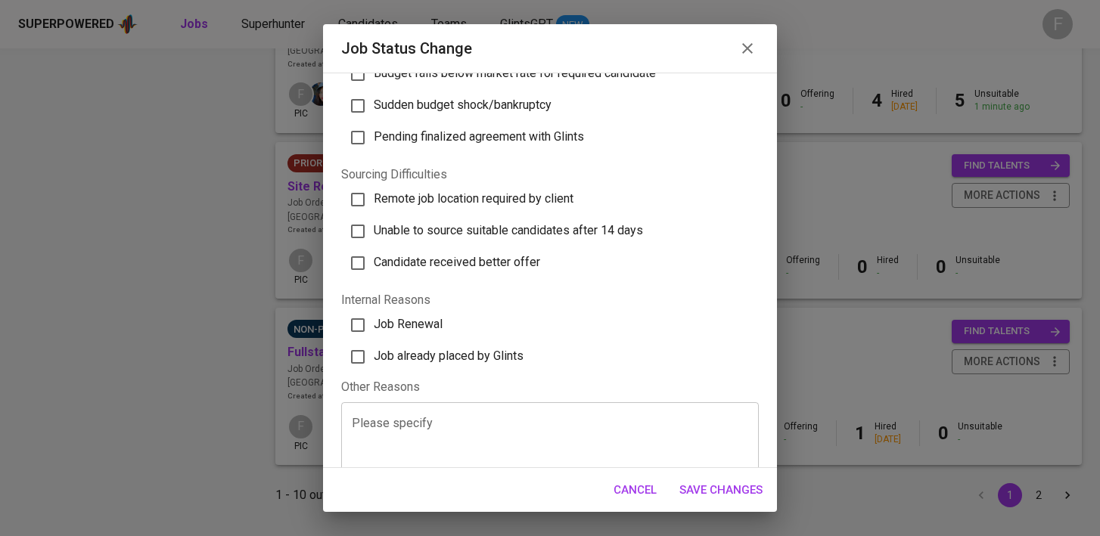
scroll to position [440, 0]
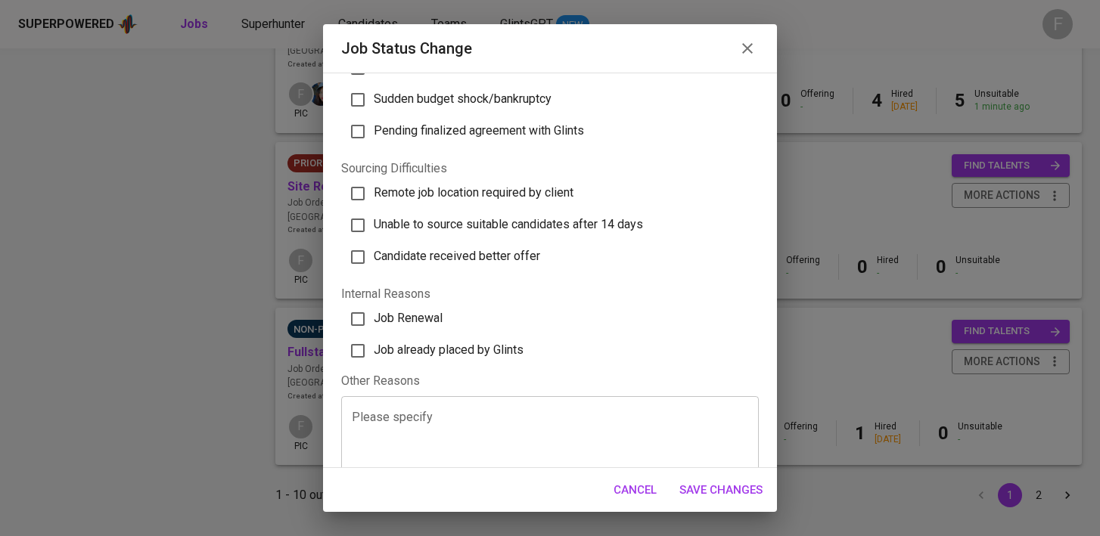
click at [422, 354] on span "Job already placed by Glints" at bounding box center [449, 350] width 150 height 14
click at [374, 354] on input "Job already placed by Glints" at bounding box center [358, 351] width 32 height 32
checkbox input "true"
click at [735, 494] on span "Save Changes" at bounding box center [720, 490] width 83 height 20
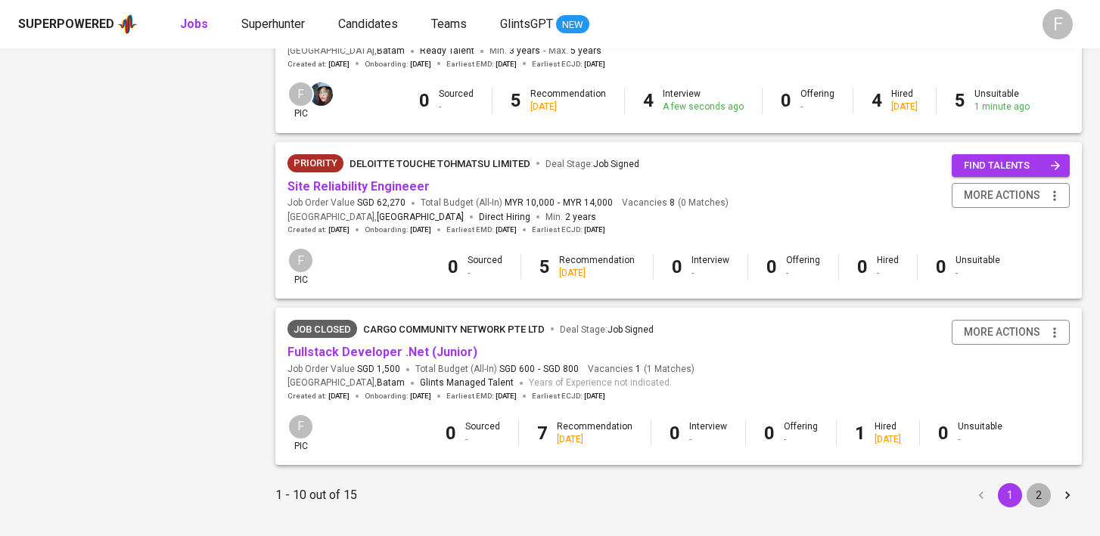
click at [1039, 500] on button "2" at bounding box center [1039, 495] width 24 height 24
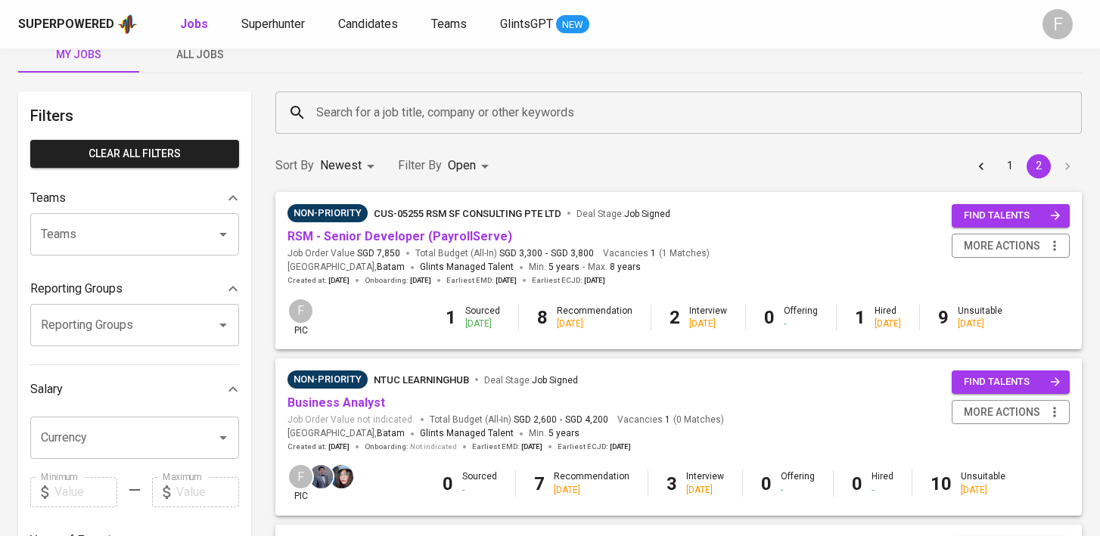
scroll to position [42, 0]
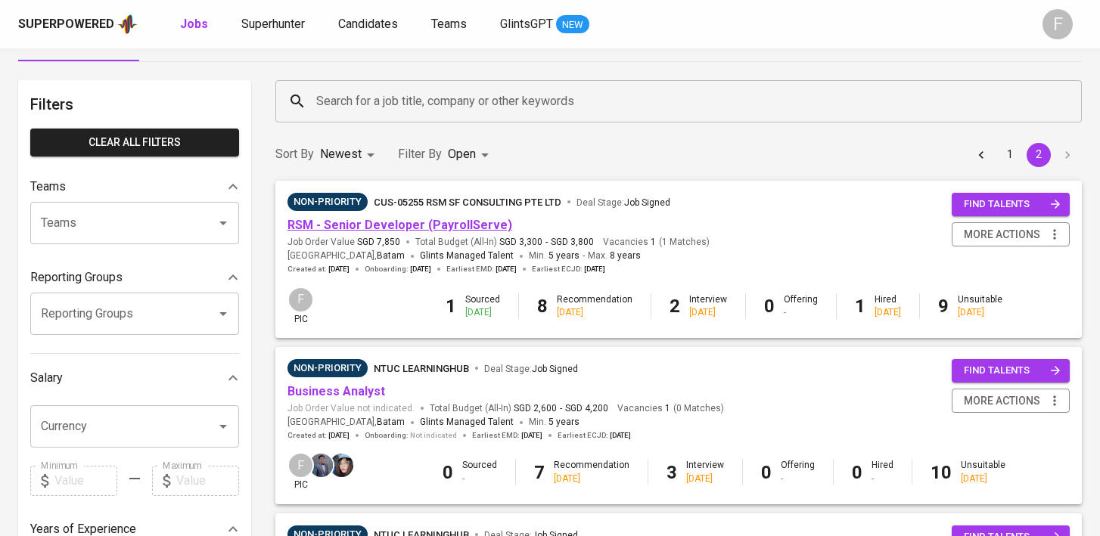
click at [374, 228] on link "RSM - Senior Developer (PayrollServe)" at bounding box center [399, 225] width 225 height 14
